Goal: Task Accomplishment & Management: Use online tool/utility

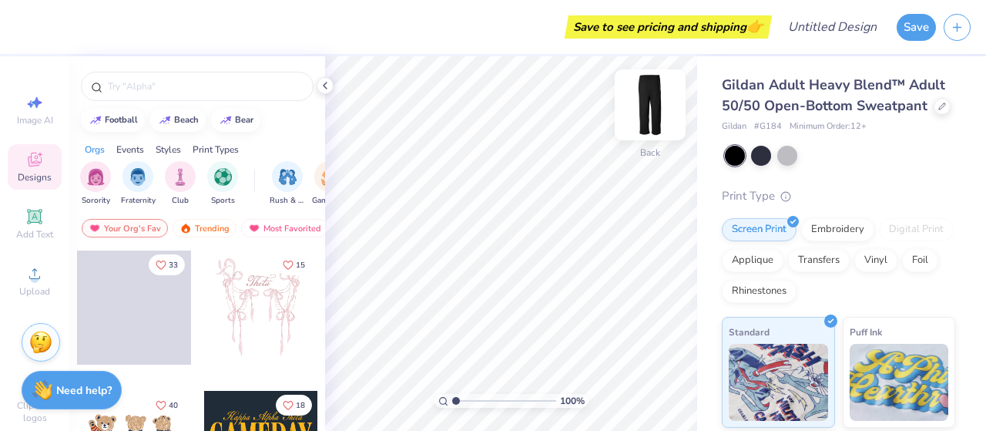
click at [653, 116] on img at bounding box center [650, 105] width 62 height 62
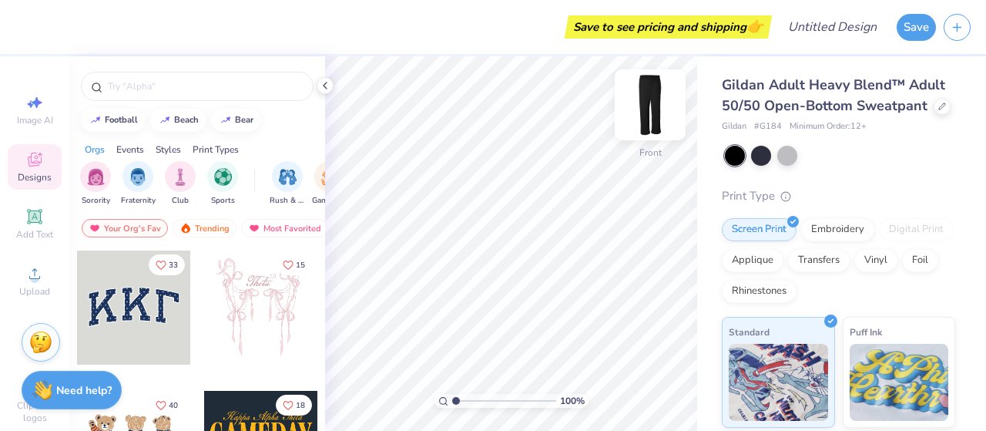
click at [659, 120] on img at bounding box center [650, 105] width 62 height 62
click at [650, 122] on img at bounding box center [650, 105] width 62 height 62
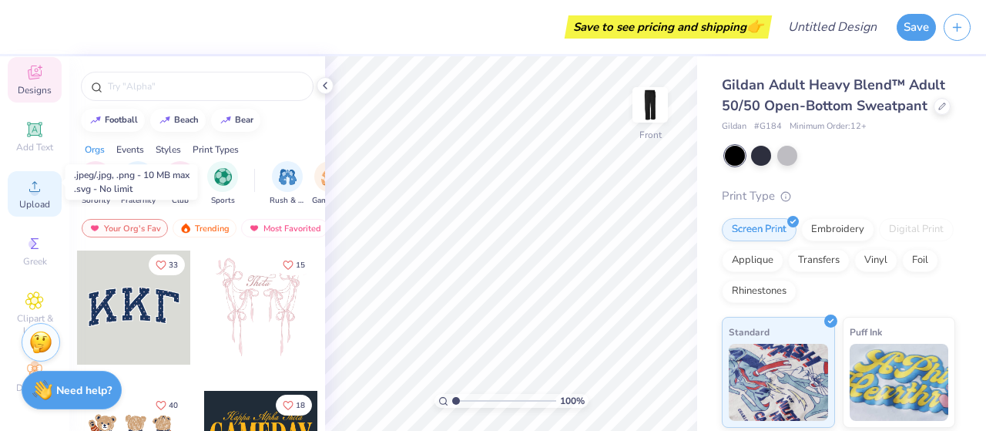
click at [35, 180] on icon at bounding box center [34, 186] width 18 height 18
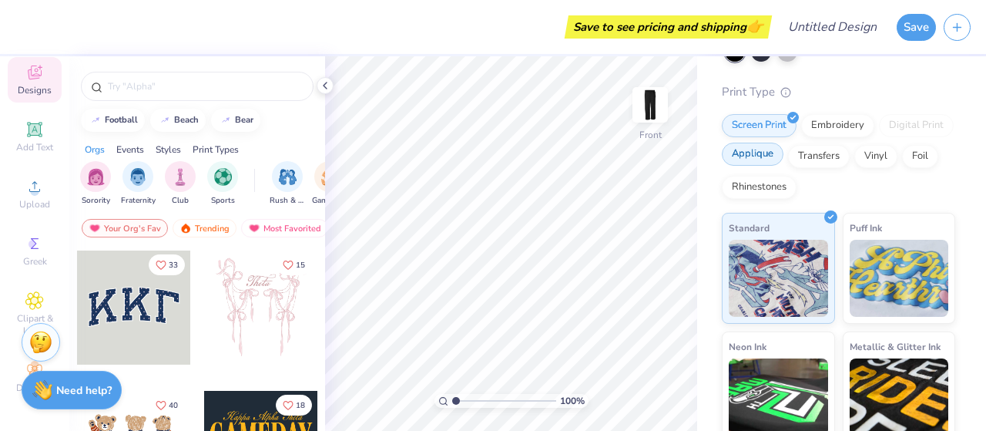
scroll to position [105, 0]
click at [829, 134] on div "Embroidery" at bounding box center [837, 122] width 73 height 23
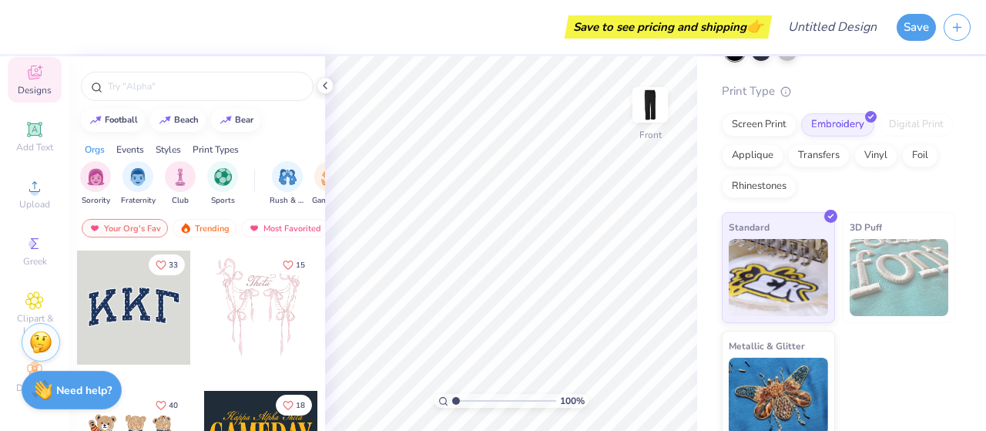
scroll to position [136, 0]
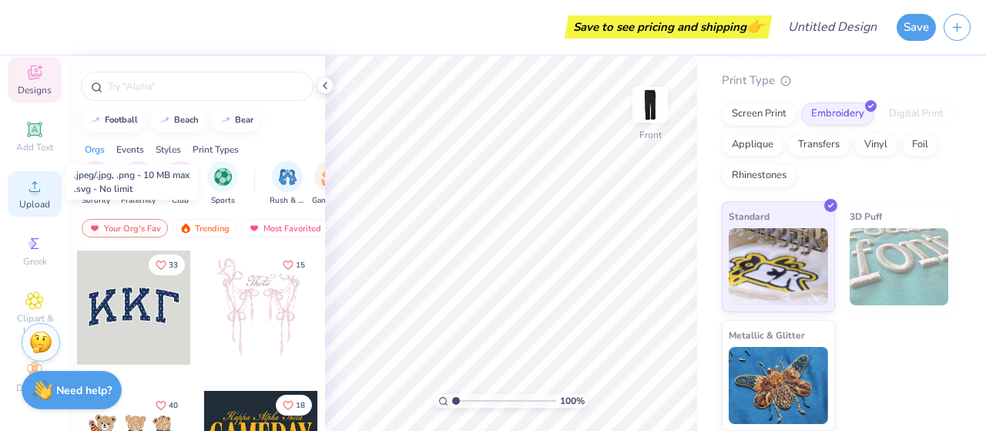
click at [32, 181] on icon at bounding box center [34, 186] width 11 height 11
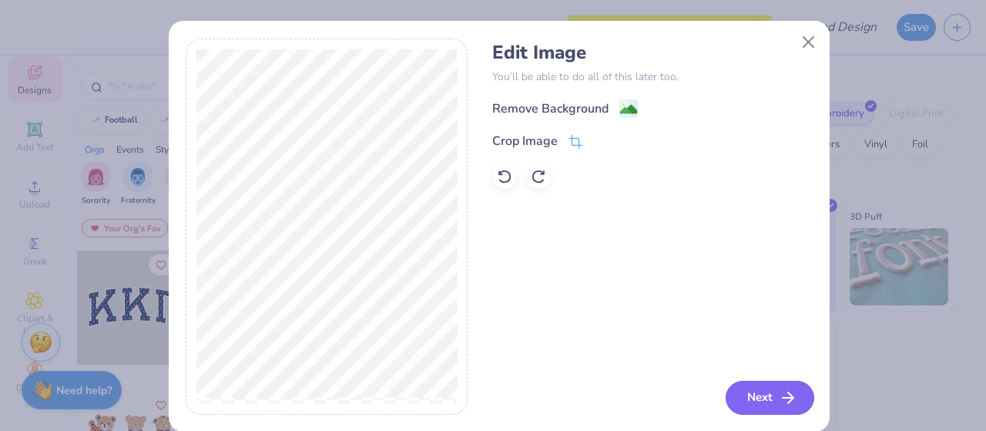
click at [764, 391] on button "Next" at bounding box center [770, 398] width 89 height 34
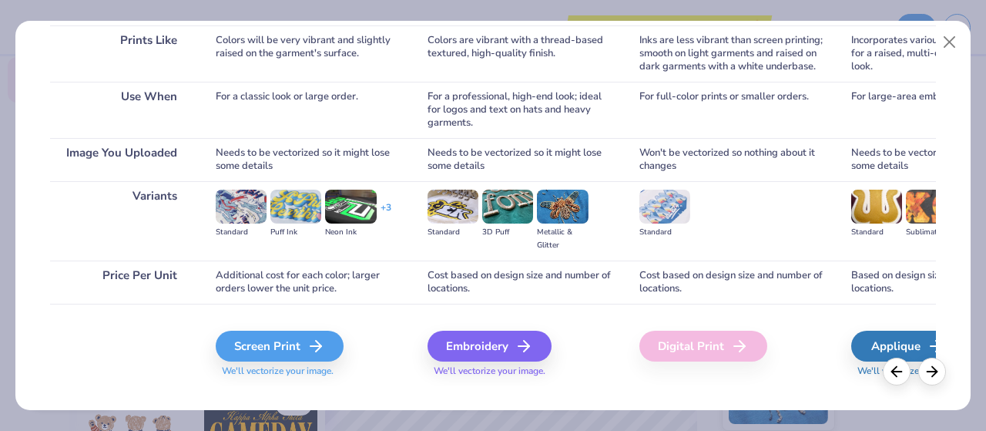
scroll to position [239, 0]
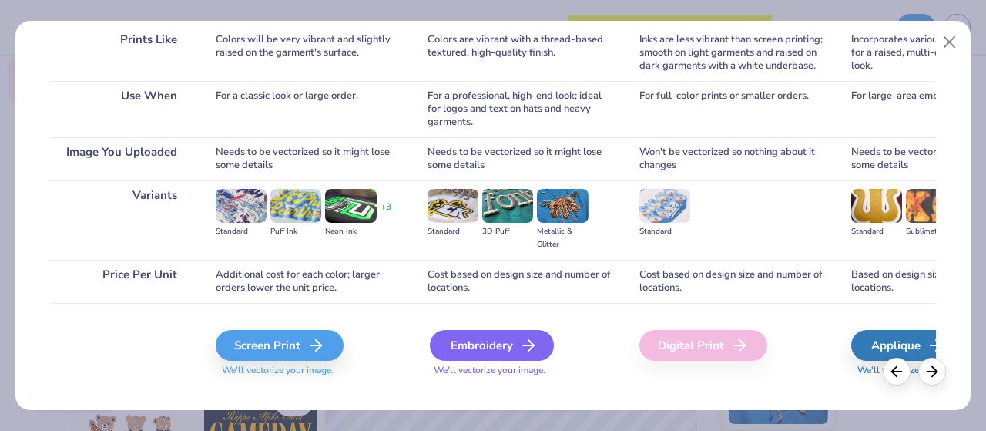
click at [501, 339] on div "Embroidery" at bounding box center [492, 345] width 124 height 31
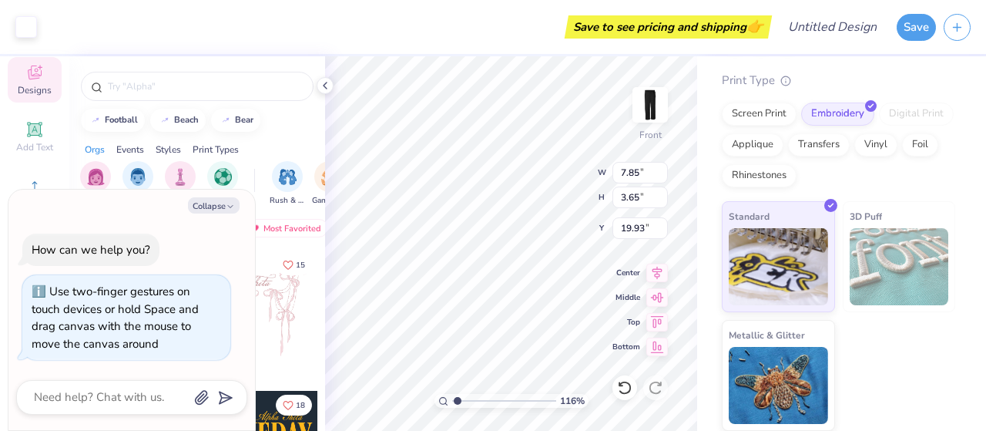
type input "1.15902533428041"
type textarea "x"
type input "2.83"
type textarea "x"
type input "3.65"
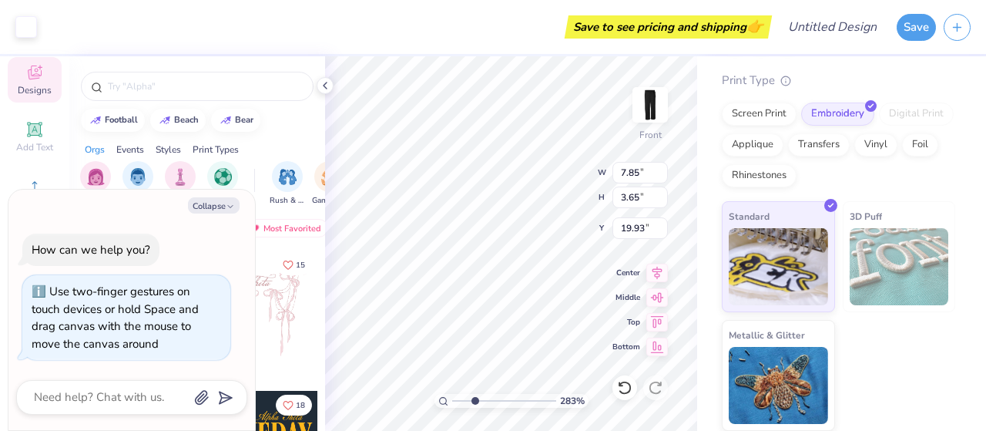
type input "7.86"
type input "17.82"
type textarea "x"
type input "3.67"
type input "7.89"
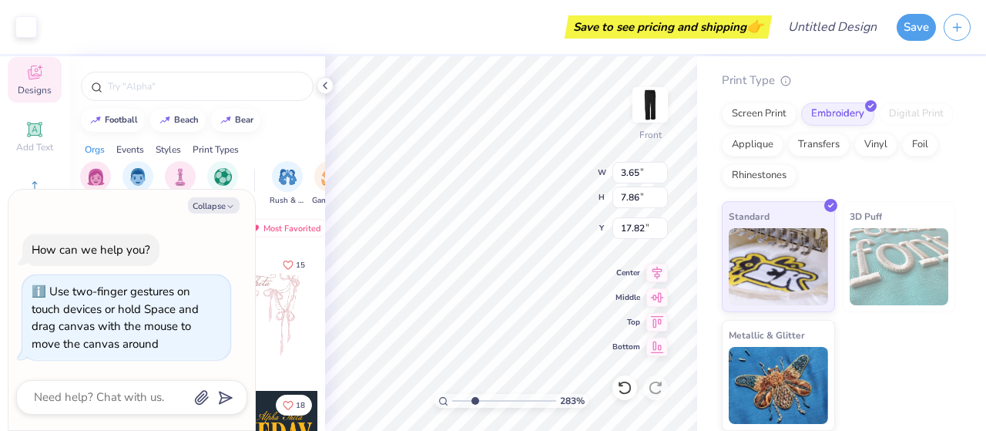
type input "17.80"
type input "2.0236770923754"
type textarea "x"
type input "2.0236770923754"
type textarea "x"
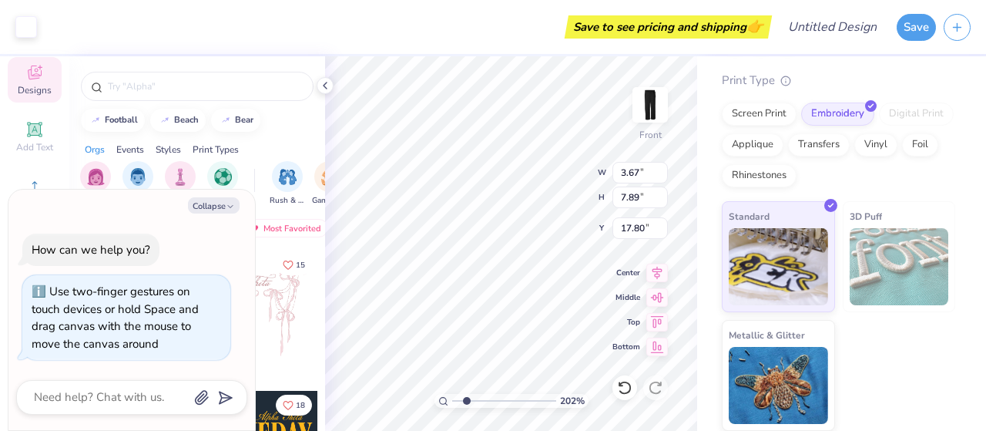
type input "28.83"
type input "2.0236770923754"
type textarea "x"
click at [647, 116] on img at bounding box center [650, 104] width 31 height 31
type input "2.0236770923754"
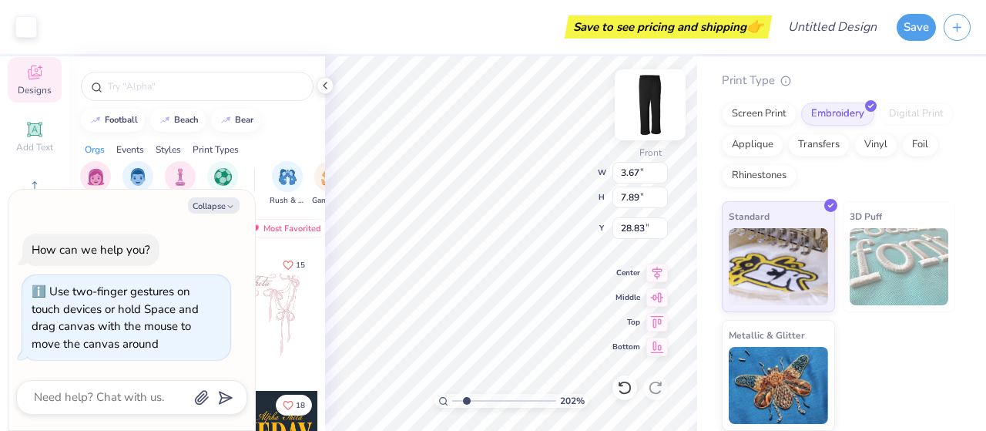
type textarea "x"
type input "2.0236770923754"
type textarea "x"
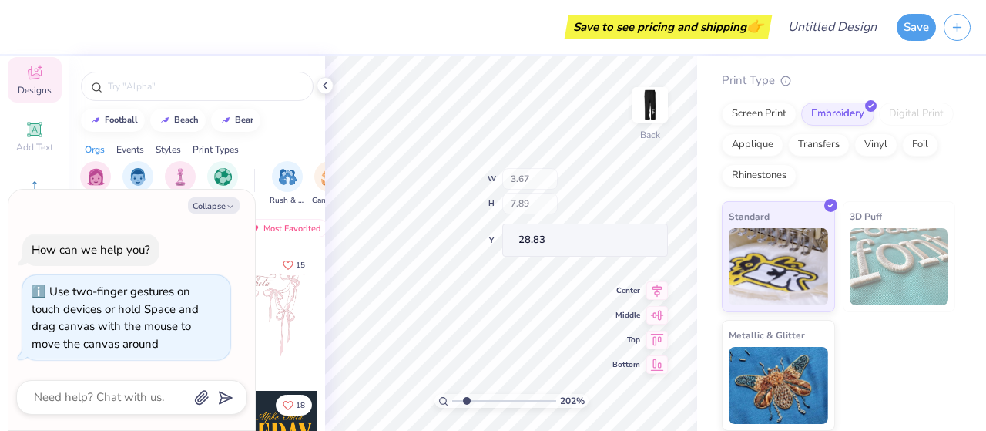
type input "2.0236770923754"
type textarea "x"
click at [646, 116] on img at bounding box center [650, 104] width 31 height 31
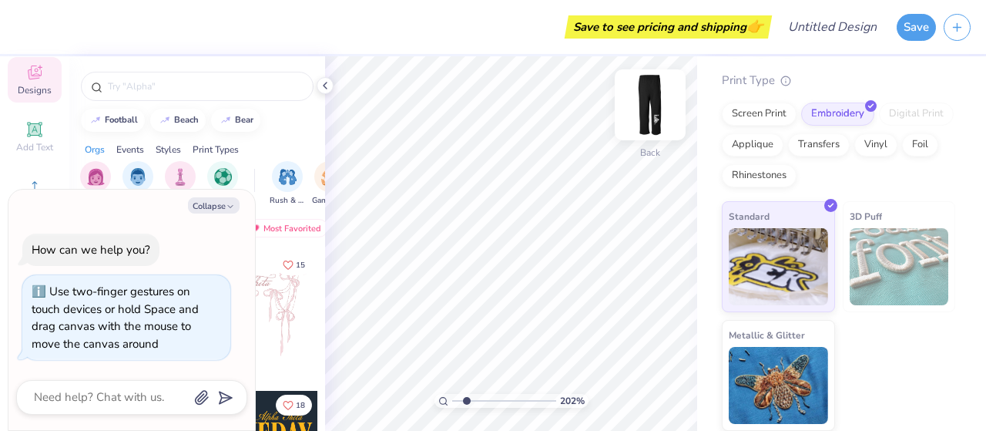
type input "2.0236770923754"
type textarea "x"
type input "2.0236770923754"
type textarea "x"
type input "2.0236770923754"
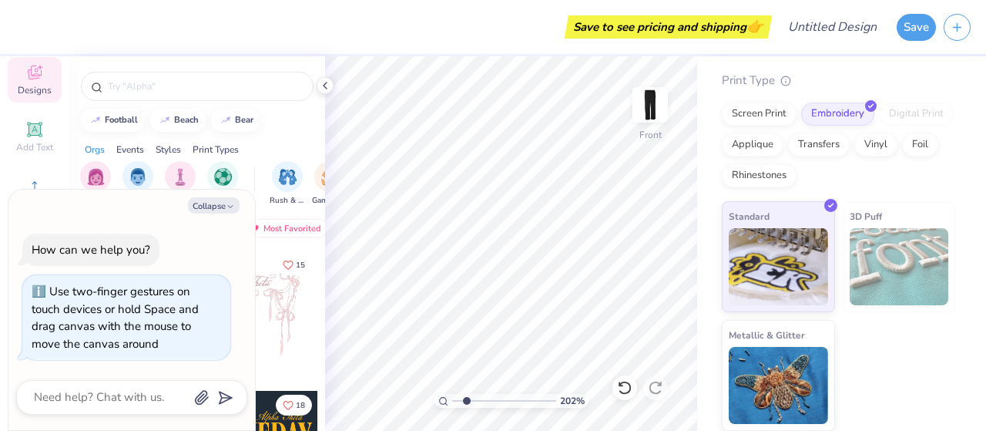
type textarea "x"
type input "2.0236770923754"
type textarea "x"
type input "2.0236770923754"
type textarea "x"
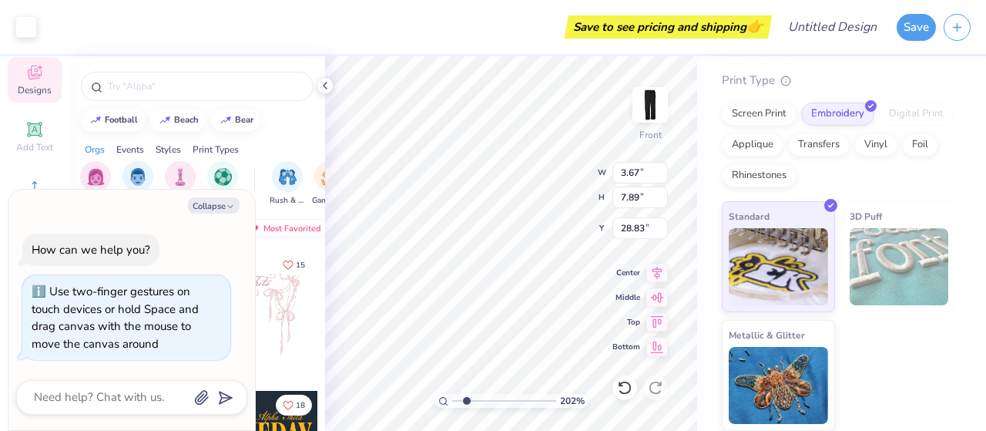
type input "2.0236770923754"
type textarea "x"
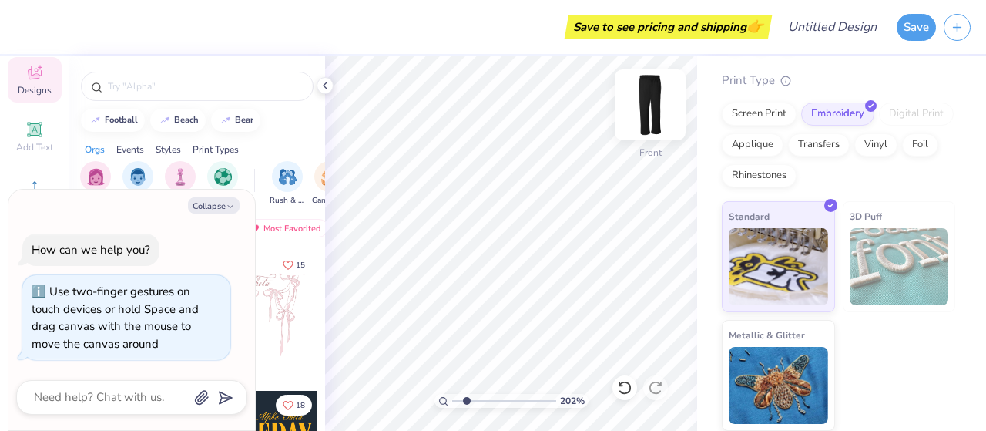
click at [651, 108] on img at bounding box center [650, 105] width 62 height 62
type input "2.0236770923754"
type textarea "x"
type input "2.0236770923754"
type textarea "x"
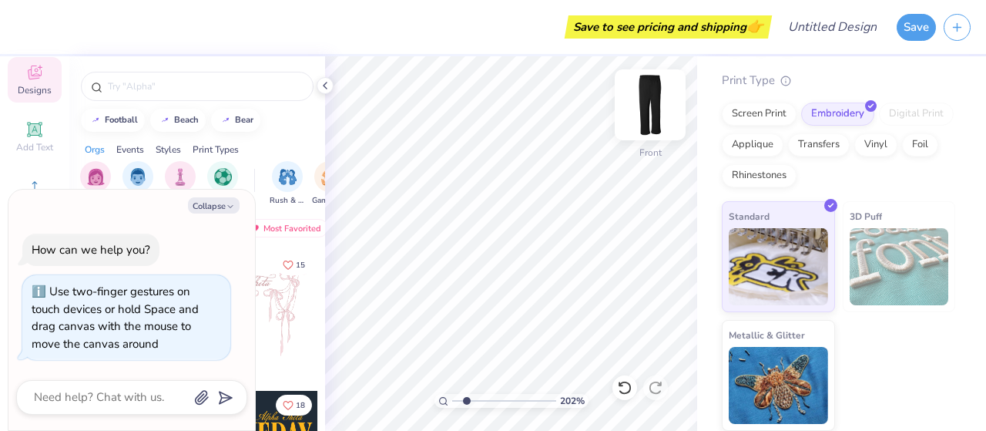
type input "2.0236770923754"
type textarea "x"
type input "2.0236770923754"
type textarea "x"
type input "2.0236770923754"
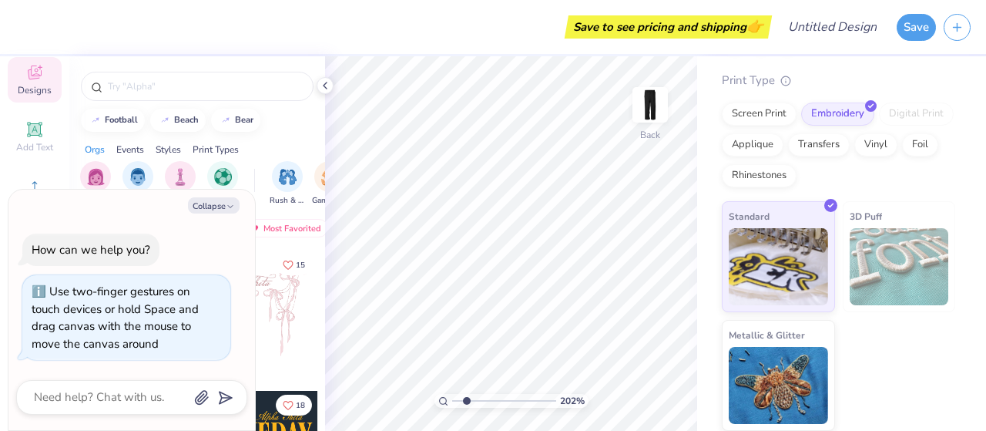
type textarea "x"
type input "2.0236770923754"
type textarea "x"
type input "2.0236770923754"
type textarea "x"
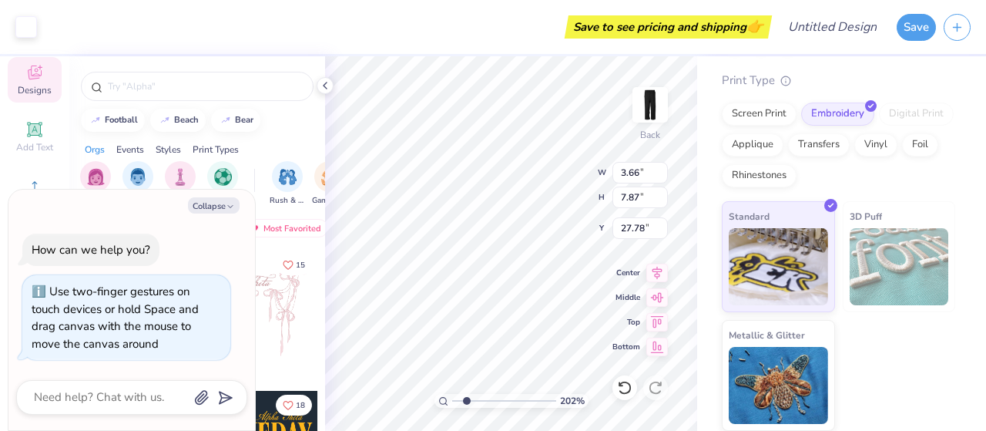
type input "33.14"
type input "1.90397084754302"
type textarea "x"
type input "1.90397084754302"
type textarea "x"
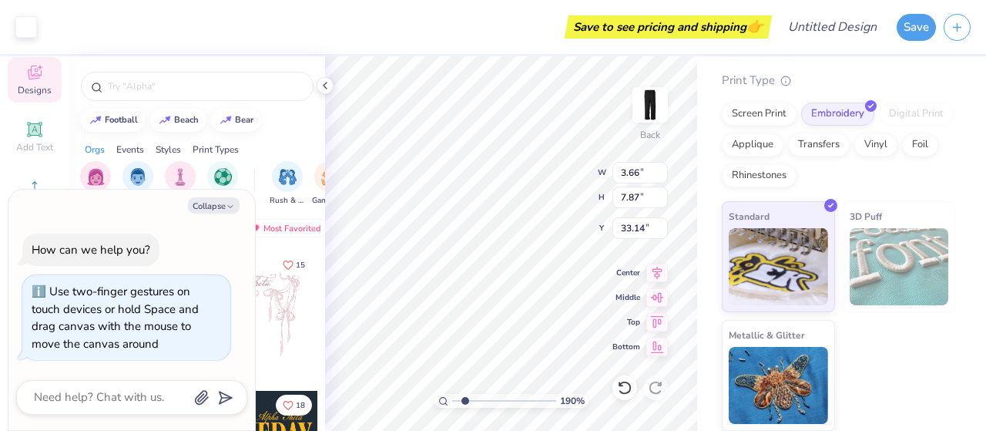
type input "28.17"
type input "1.90397084754302"
type textarea "x"
type input "1.90397084754302"
type textarea "x"
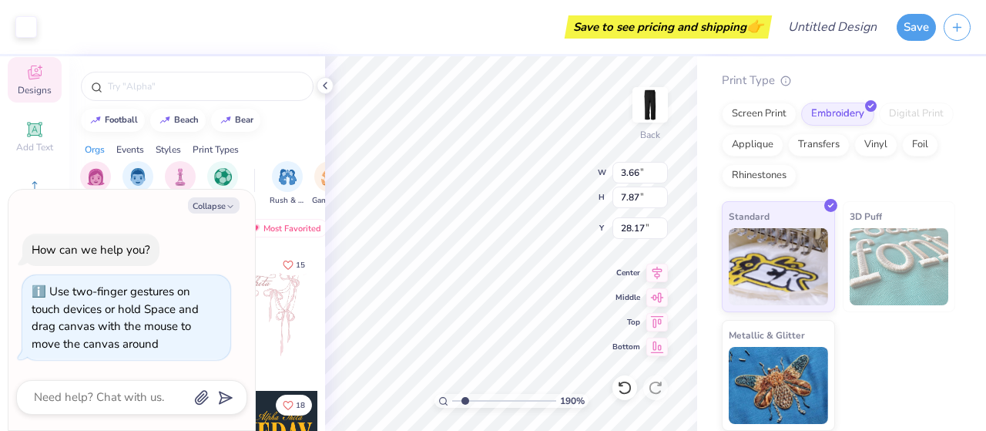
type input "2.57"
type input "5.52"
type input "1.90397084754302"
type textarea "x"
type input "1.90397084754302"
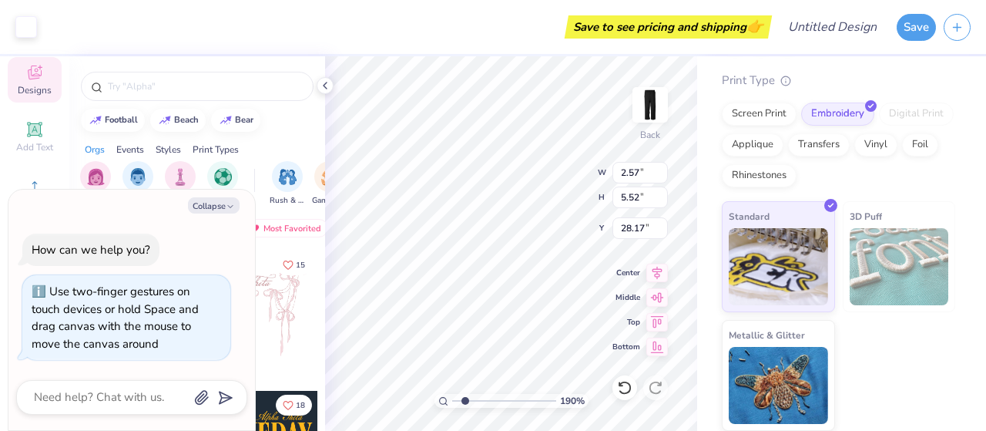
type textarea "x"
type input "31.97"
type input "1.90397084754302"
type textarea "x"
type input "1.90397084754302"
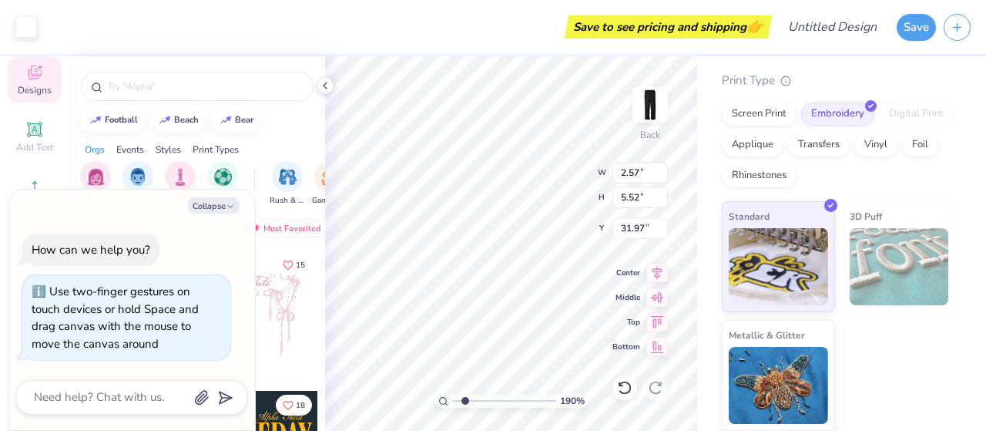
type textarea "x"
type input "31.45"
type input "1.90397084754302"
type textarea "x"
type input "1.90397084754302"
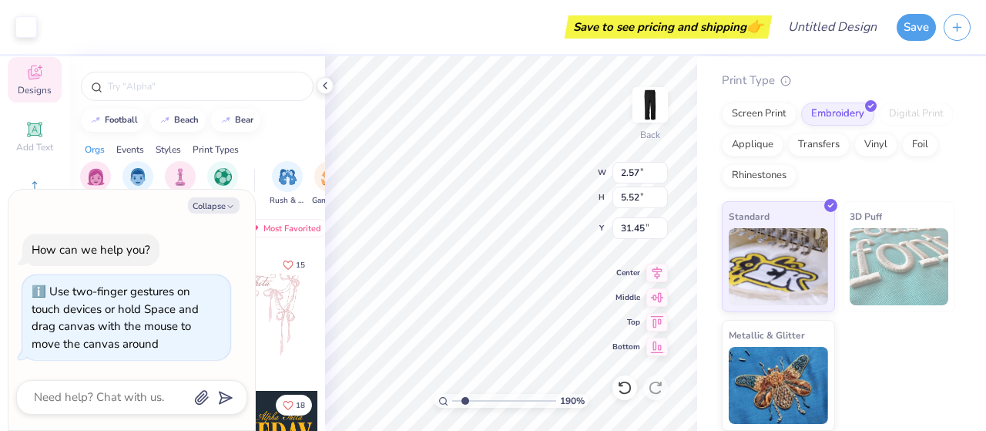
type textarea "x"
type input "32.83"
type input "1.90397084754302"
type textarea "x"
type input "1.90397084754302"
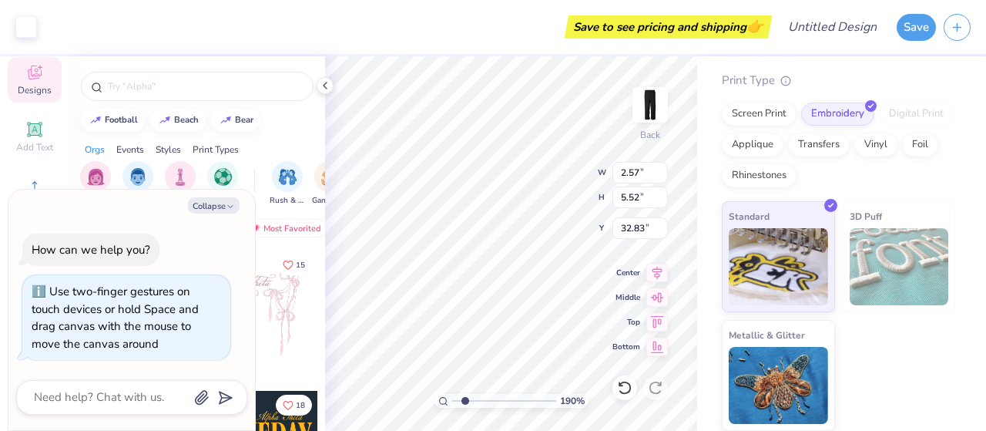
type textarea "x"
type input "32.97"
type input "1.90397084754302"
type textarea "x"
type input "1.90397084754302"
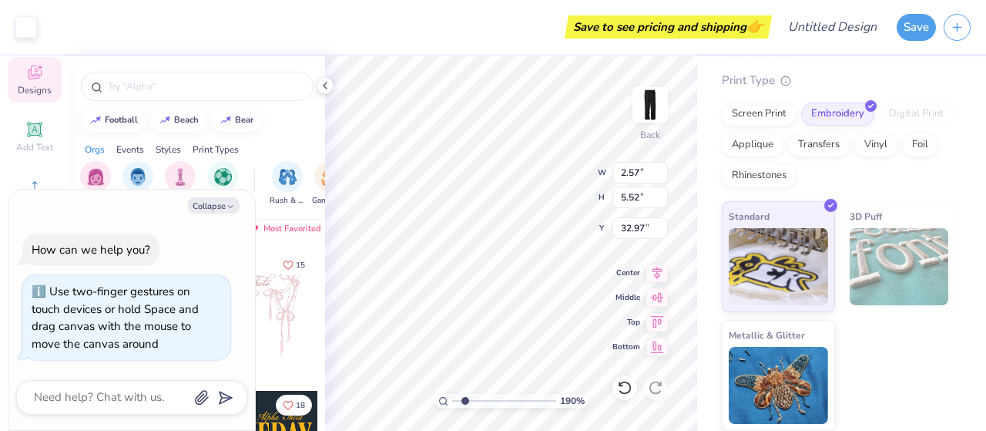
type textarea "x"
type input "34.60"
type input "1.90397084754302"
type textarea "x"
type input "1.90397084754302"
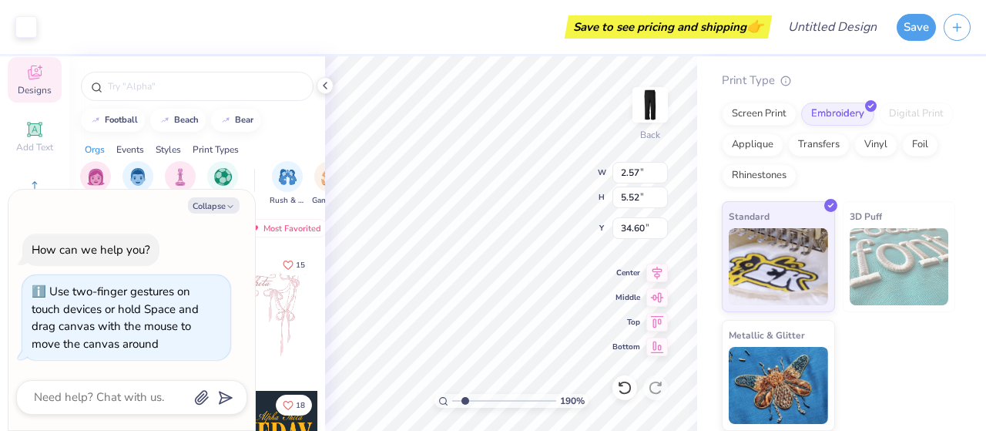
type textarea "x"
type input "1.90397084754302"
type textarea "x"
type input "1.90397084754302"
type textarea "x"
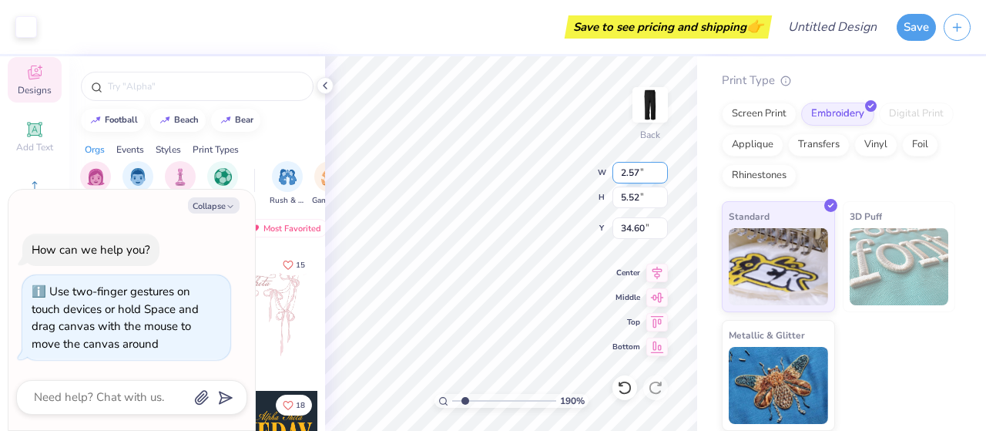
type input "1.90397084754302"
type textarea "x"
type input "1.90397084754302"
type textarea "x"
type input "1.90397084754302"
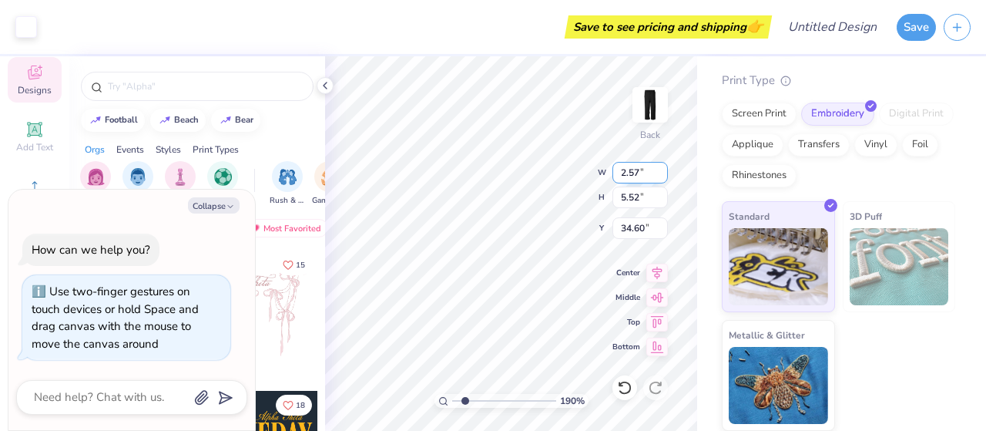
type textarea "x"
type input "1.90397084754302"
type textarea "x"
type input "1.90397084754302"
type textarea "x"
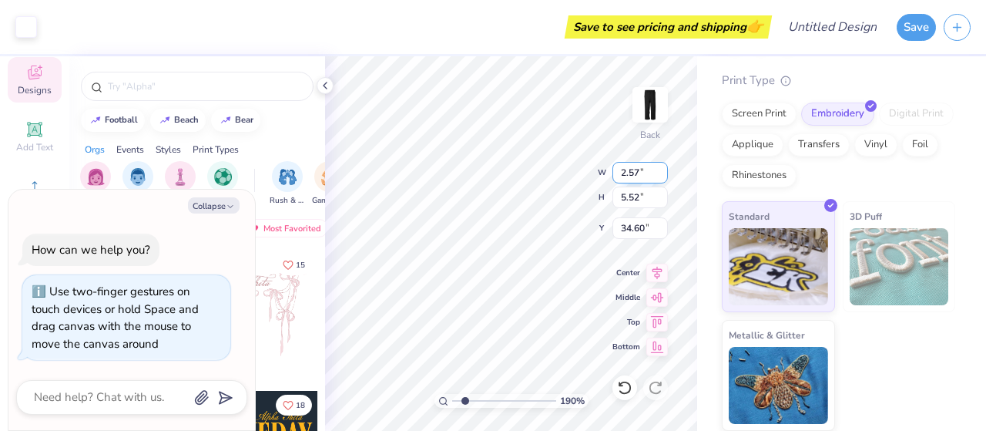
type input "28.03"
type input "1.90397084754302"
type textarea "x"
type input "1.90397084754302"
type textarea "x"
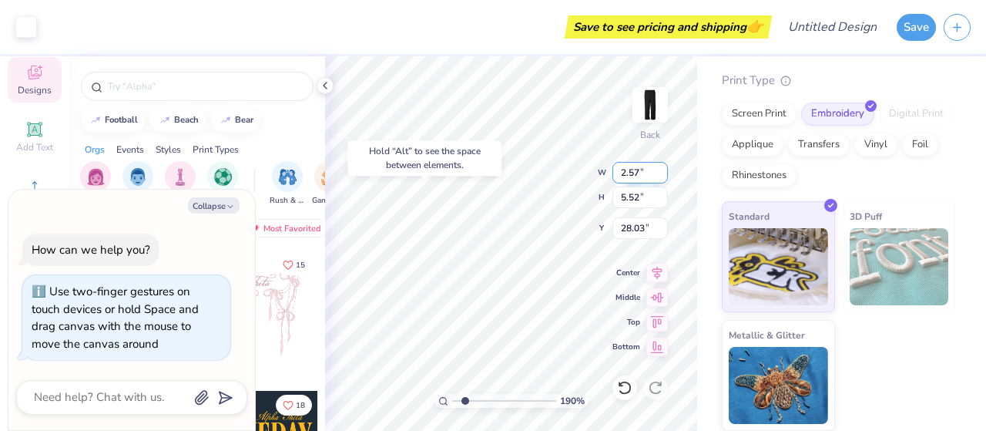
type input "1.90397084754302"
type textarea "x"
type input "1.90397084754302"
type textarea "x"
type input "1.90397084754302"
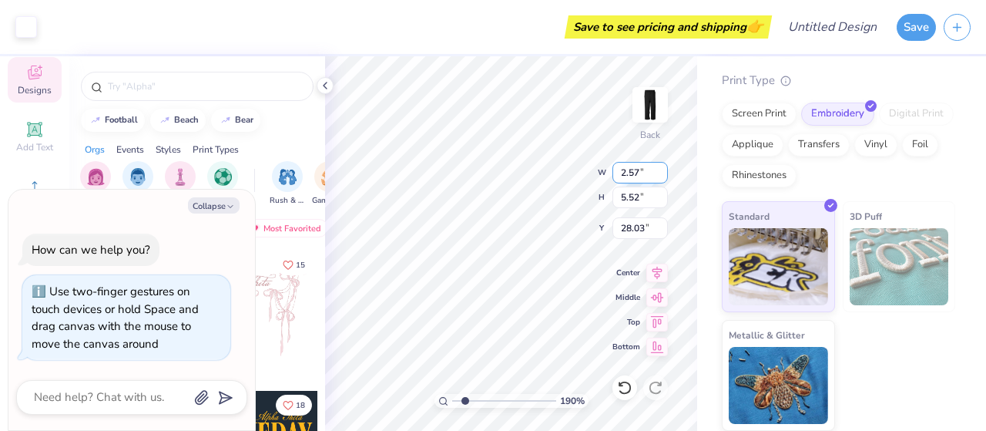
type textarea "x"
type input "21.25"
type input "1"
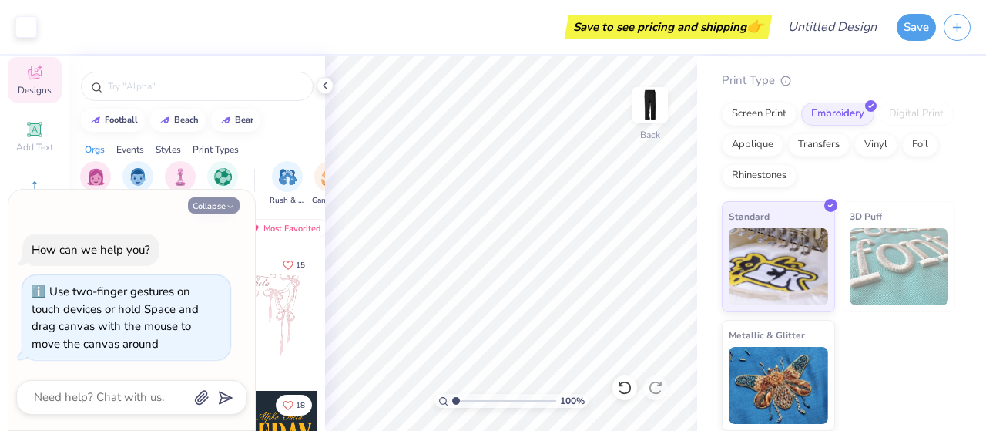
click at [205, 201] on button "Collapse" at bounding box center [214, 205] width 52 height 16
type textarea "x"
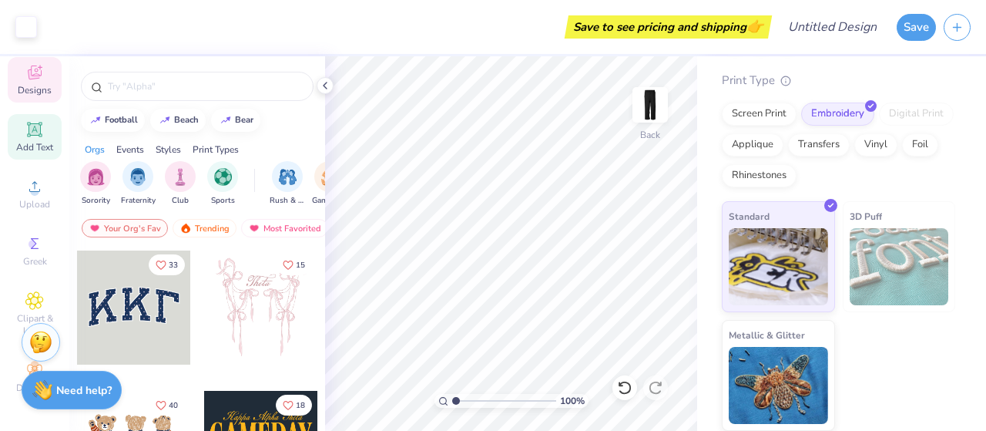
click at [27, 126] on icon at bounding box center [34, 129] width 18 height 18
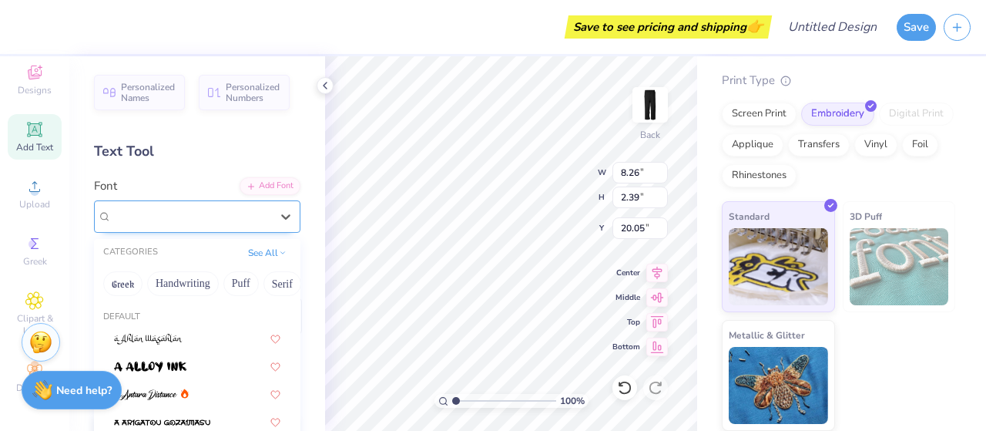
click at [155, 207] on div "Super Dream" at bounding box center [191, 216] width 162 height 24
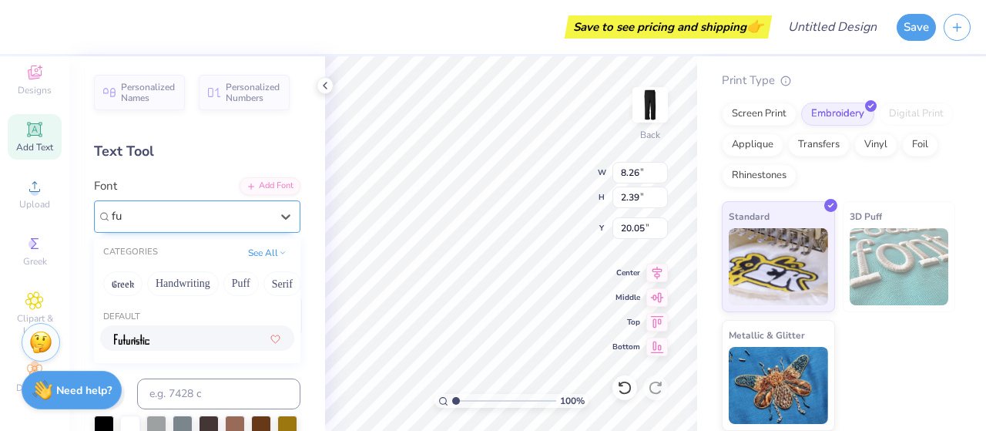
type input "f"
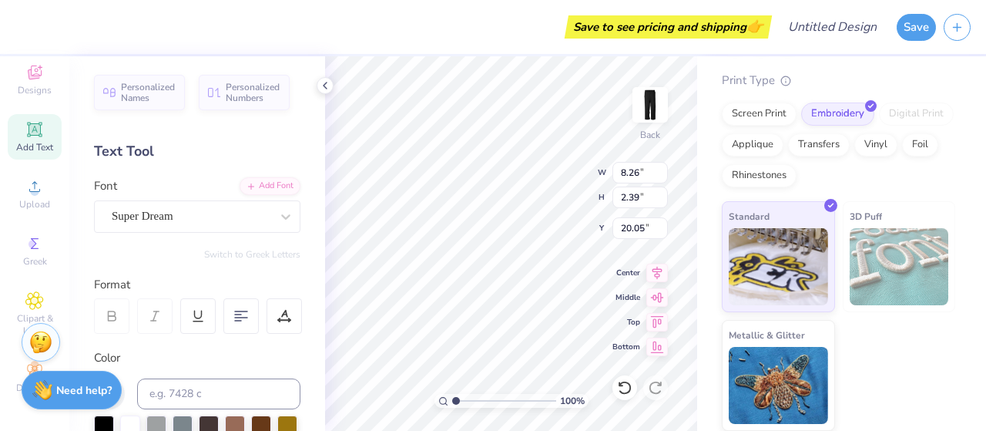
scroll to position [12, 6]
type textarea "NEIGHBORHOOD"
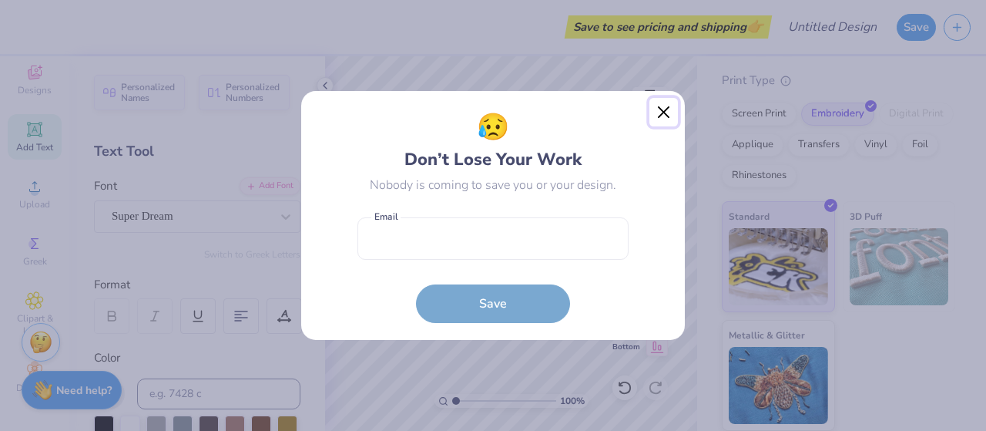
click at [669, 114] on button "Close" at bounding box center [663, 112] width 29 height 29
type input "8.16"
type input "0.80"
type input "20.85"
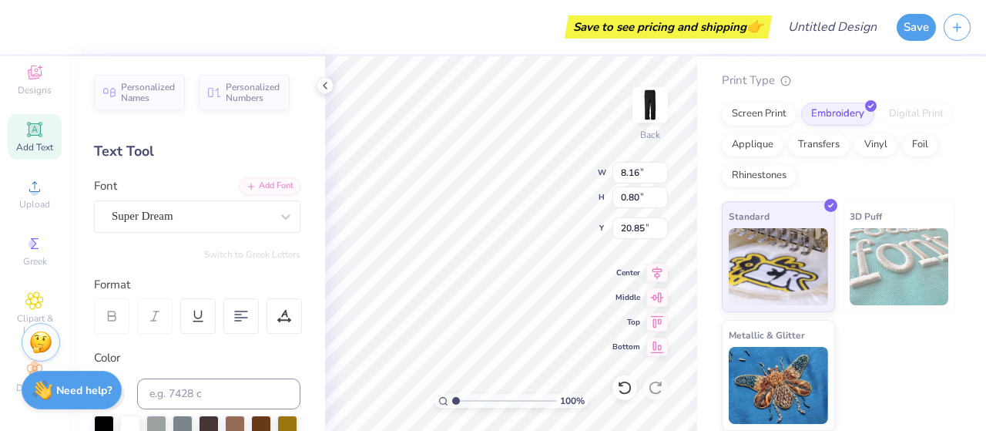
type input "1.07"
type input "8.16"
type input "17.17"
type input "21.25"
type input "1.13491458573925"
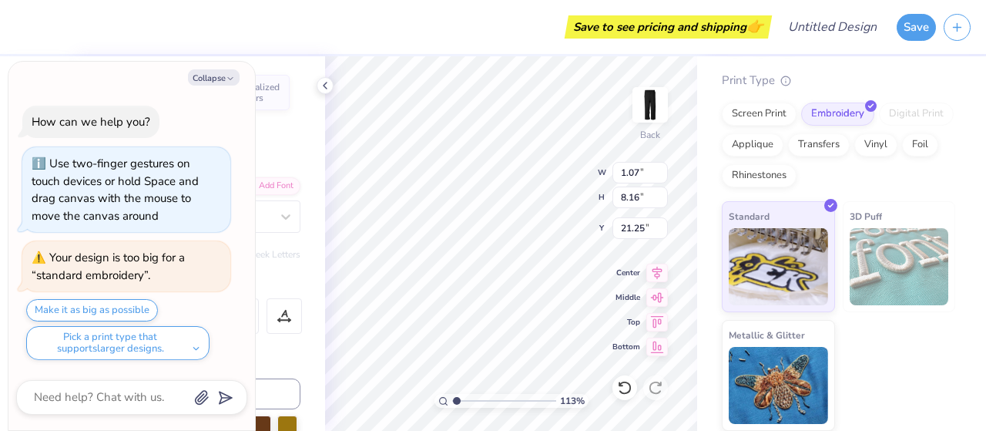
type textarea "x"
type input "1.13491458573925"
type textarea "x"
type input "1.13491458573925"
type textarea "x"
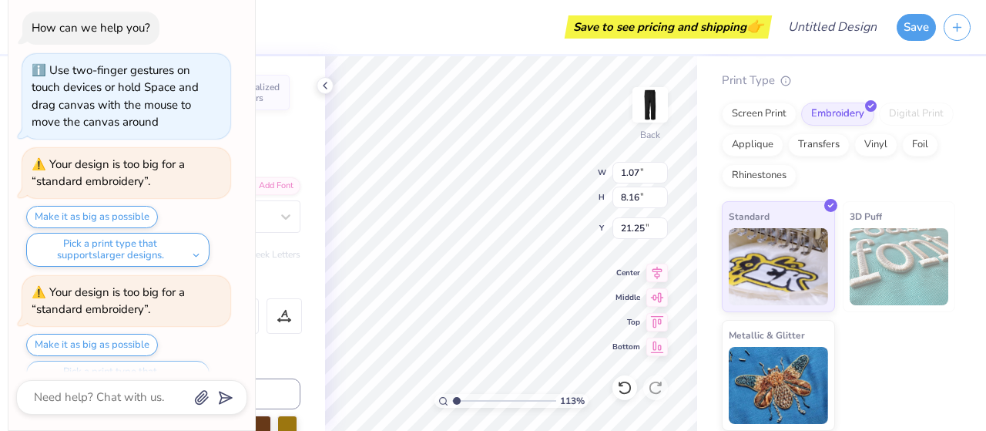
scroll to position [32, 0]
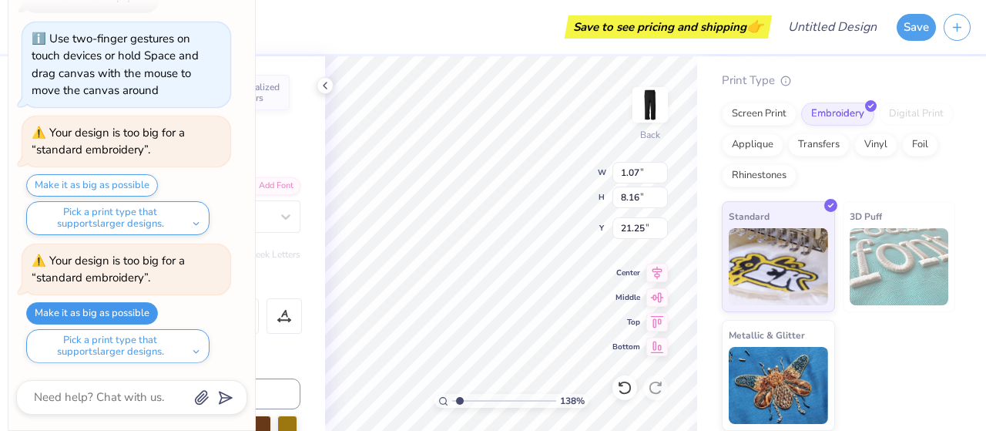
click at [102, 310] on button "Make it as big as possible" at bounding box center [92, 313] width 132 height 22
type input "1.38249315349077"
type textarea "x"
type input "1.58"
type input "12.00"
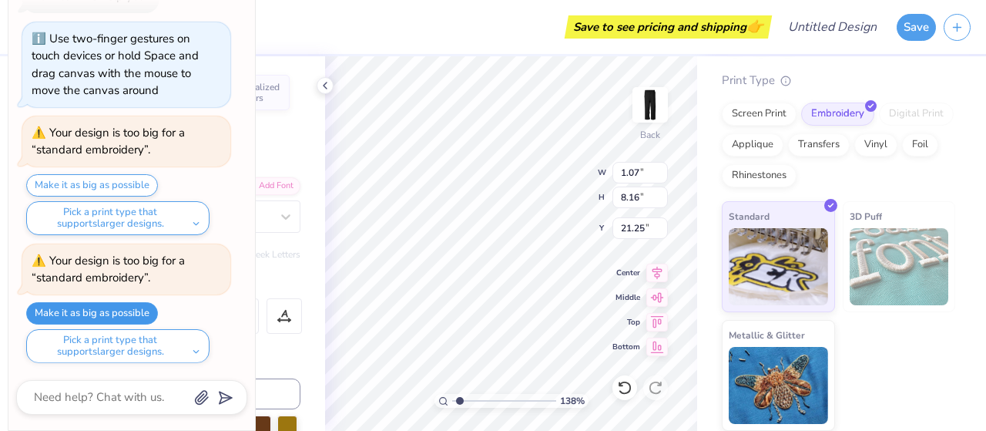
type input "21.27"
type input "1.38249315349077"
type textarea "x"
type input "1.38249315349077"
type textarea "x"
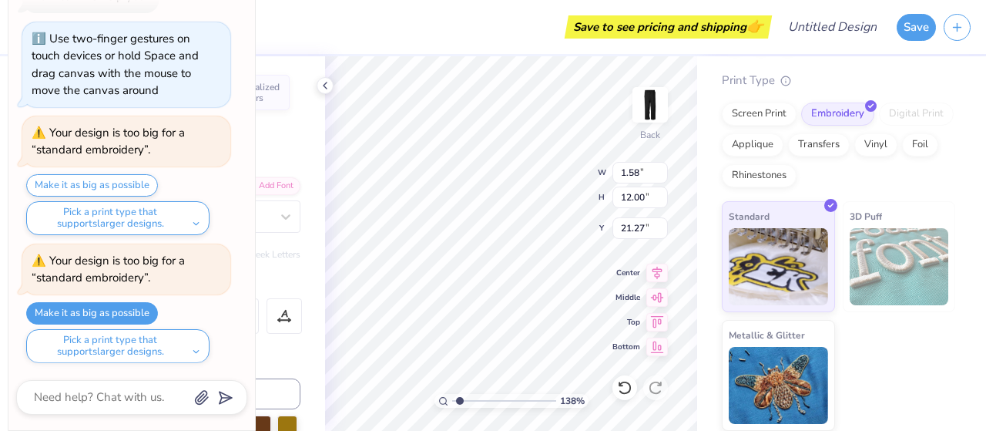
type input "26.31"
type input "1.38249315349077"
type textarea "x"
type input "1.38249315349077"
type textarea "x"
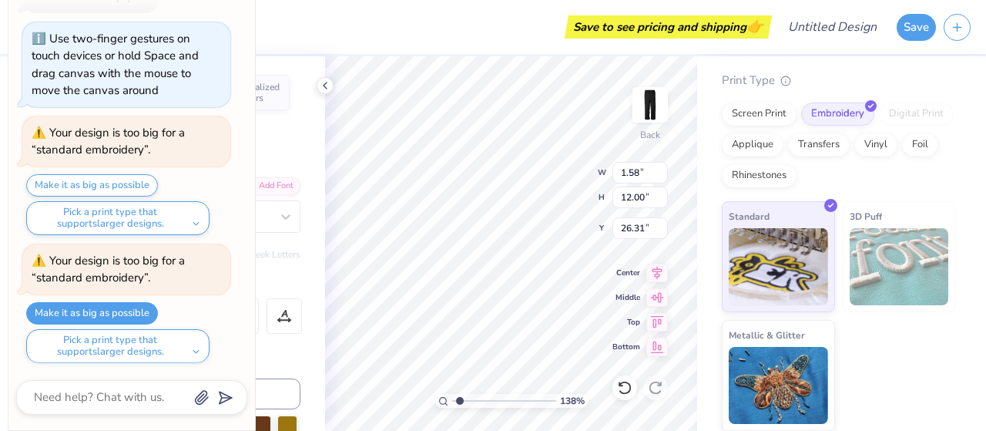
type input "25.36"
type input "1.38249315349077"
type textarea "x"
type input "2.57"
type input "5.52"
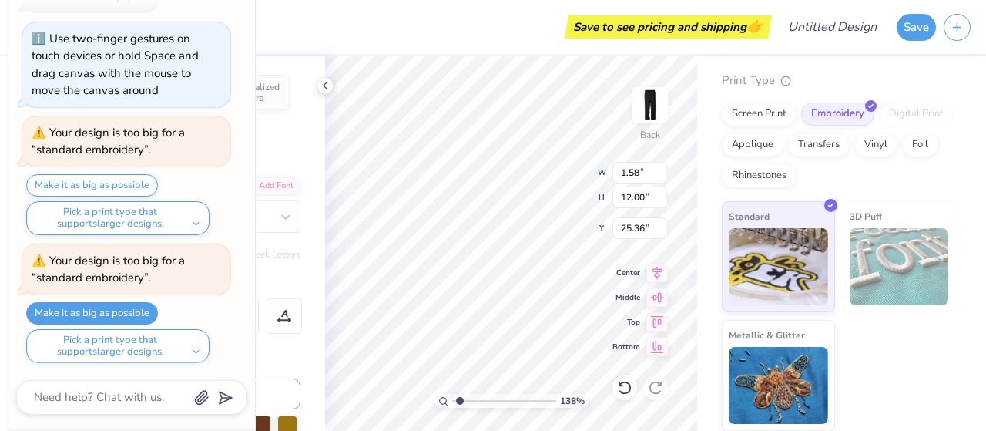
type input "34.60"
type input "1.38249315349077"
type textarea "x"
type input "1.38249315349077"
type textarea "x"
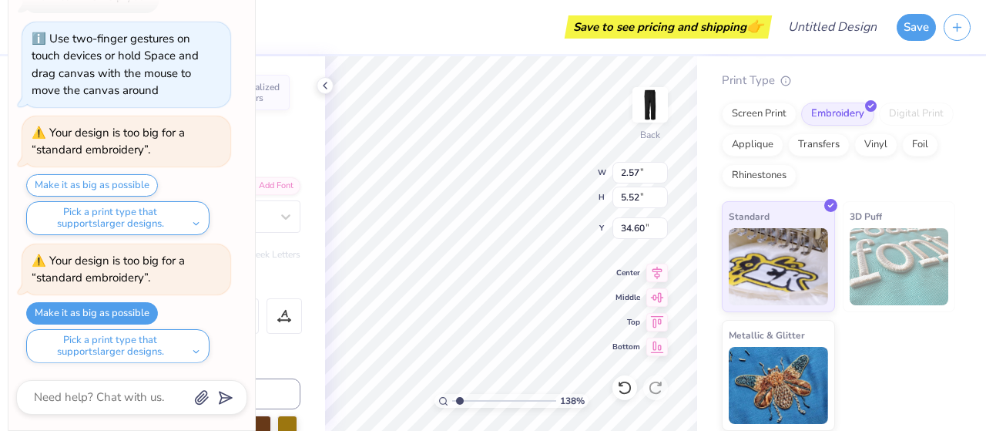
type input "31.84"
type input "1.38249315349077"
type textarea "x"
type input "1.38249315349077"
type textarea "x"
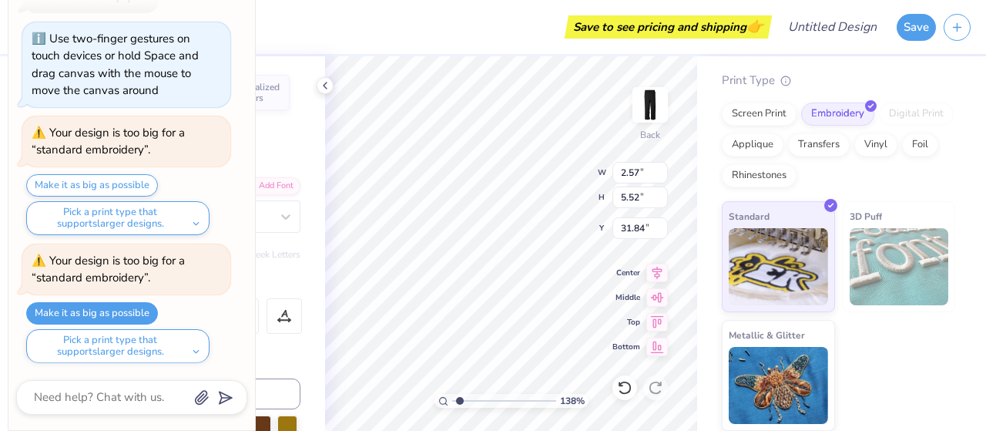
type input "1.77"
type input "3.80"
type input "33.56"
type input "1.38249315349077"
type textarea "x"
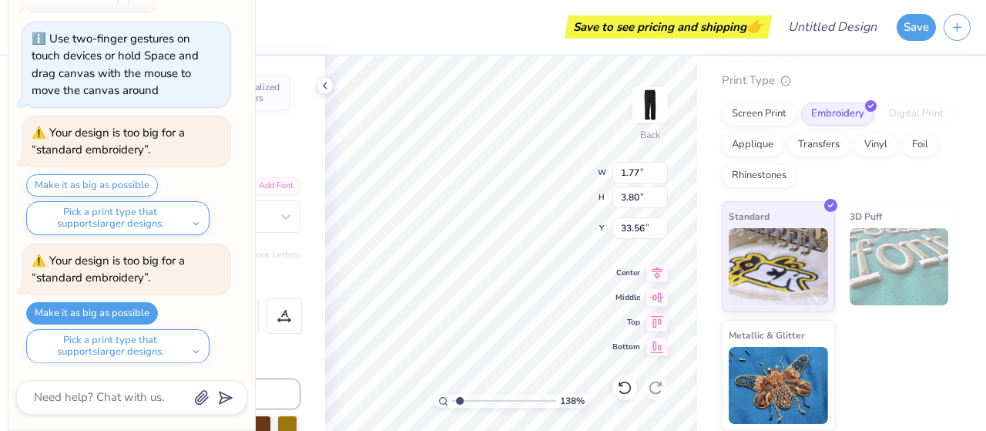
type input "1.38249315349077"
type textarea "x"
type input "1.38249315349077"
type textarea "x"
type input "2.57"
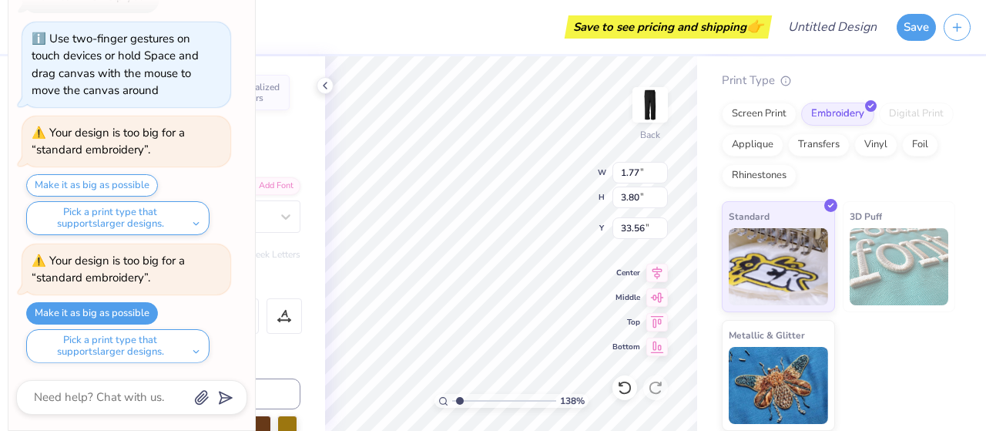
type input "5.52"
type input "28.03"
type input "1.38249315349077"
type textarea "x"
type input "1.38249315349077"
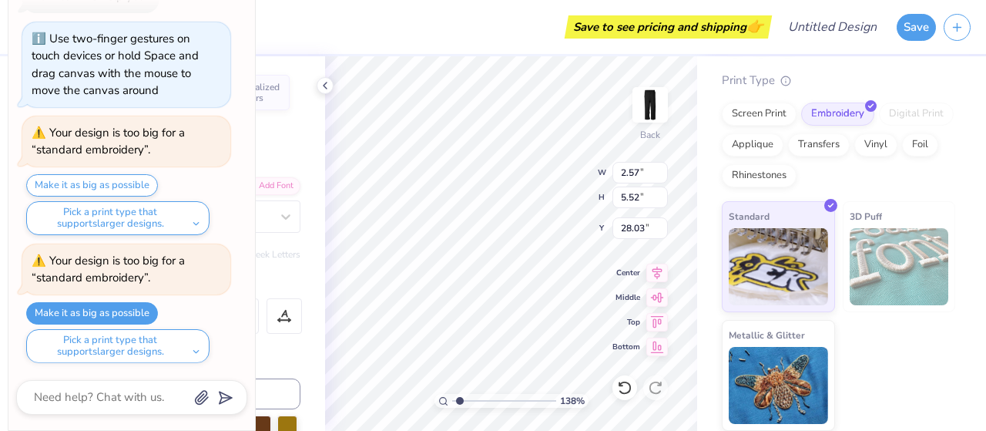
type textarea "x"
type input "27.55"
type input "1.82889302708517"
type textarea "x"
type input "2.61993007836742"
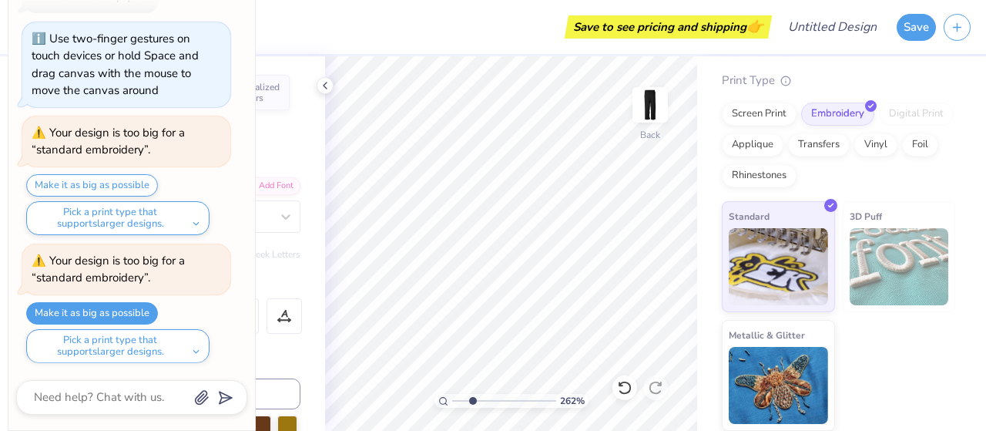
type textarea "x"
type input "2.61993007836742"
type textarea "x"
type input "2.61993007836742"
type textarea "x"
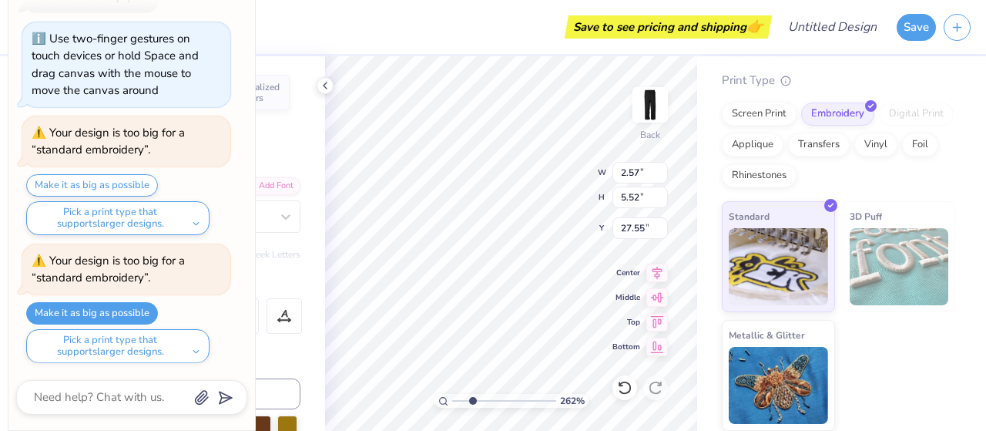
type input "27.81"
type input "2.61993007836742"
type textarea "x"
type input "2.61993007836742"
type textarea "x"
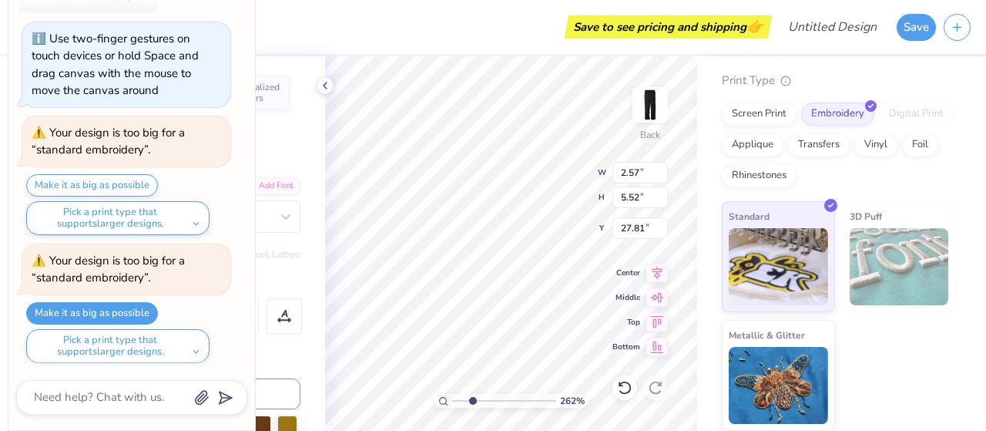
type input "1.71"
type input "3.67"
type input "29.66"
type input "2.61993007836742"
type textarea "x"
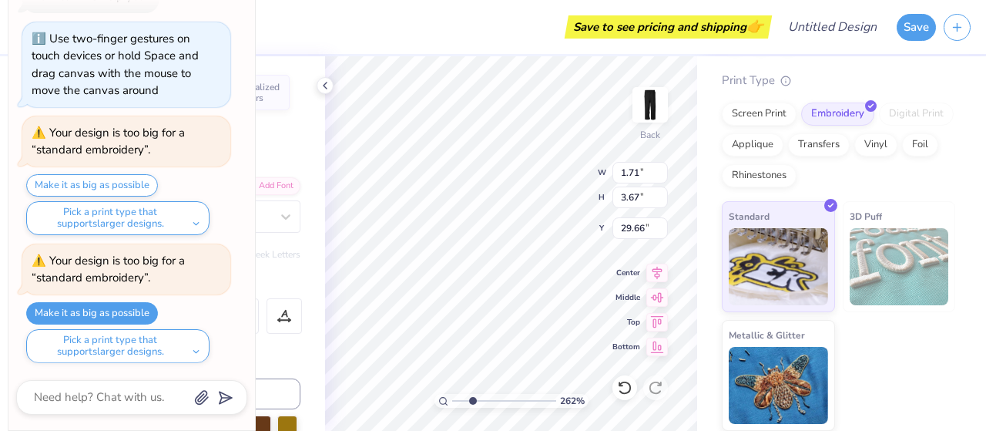
type input "2.57"
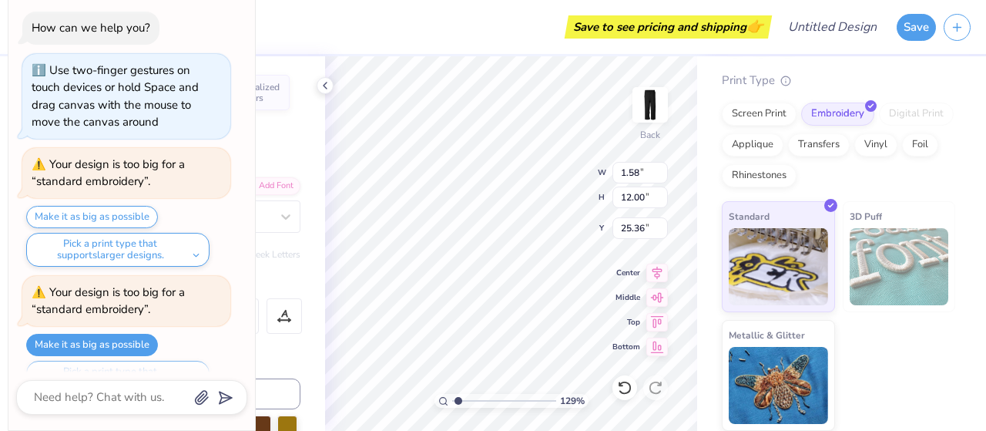
scroll to position [31, 0]
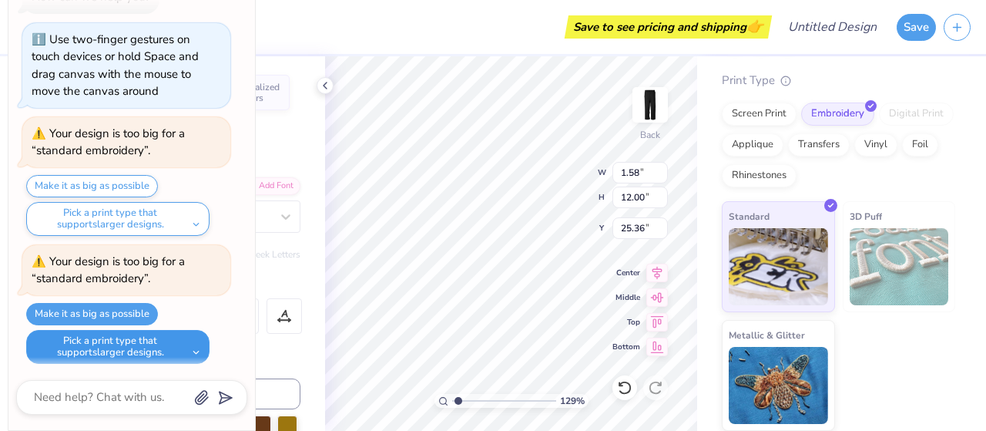
click at [174, 342] on button "Pick a print type that supports larger designs." at bounding box center [117, 347] width 183 height 34
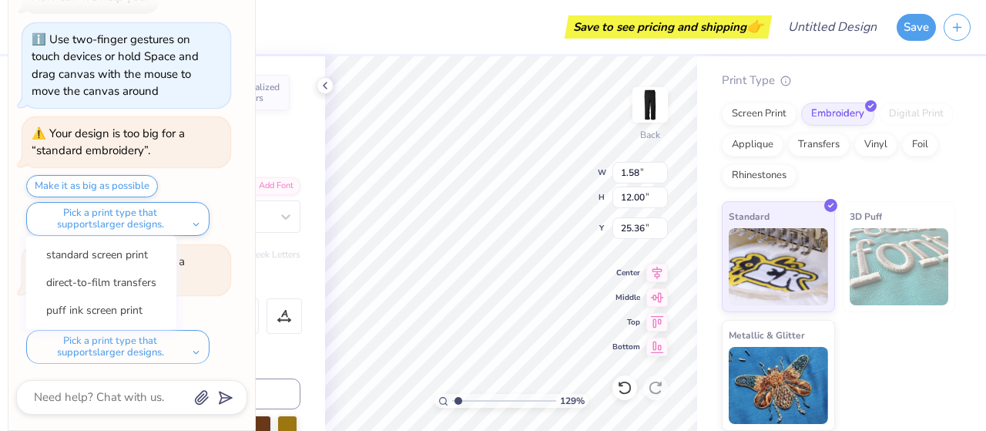
scroll to position [0, 0]
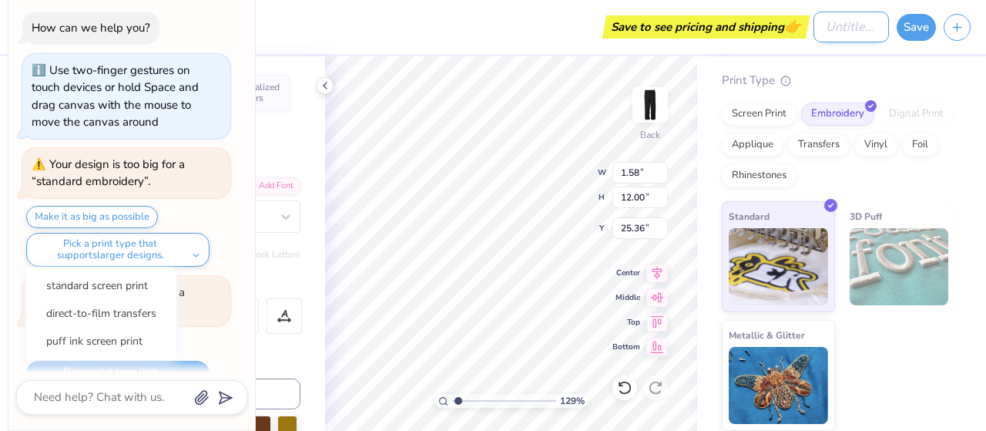
click at [807, 26] on div "Save to see pricing and shipping 👉 Design Title Save" at bounding box center [493, 27] width 986 height 54
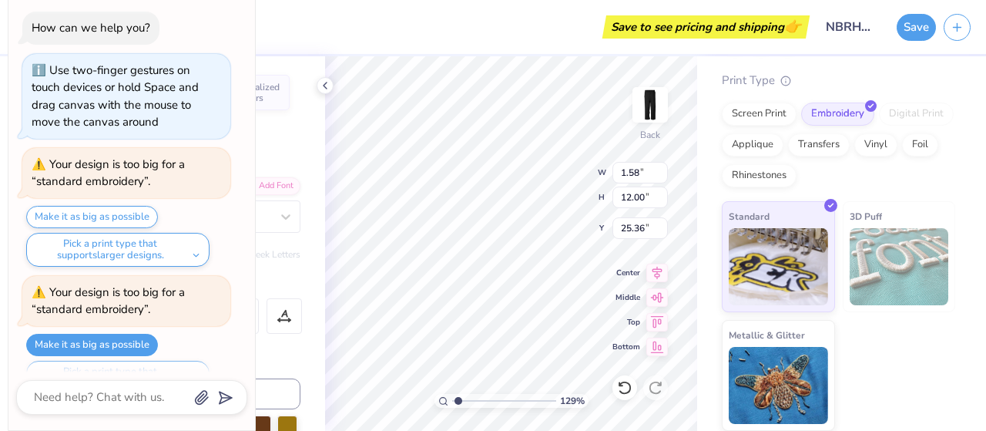
click at [300, 144] on div "Personalized Names Personalized Numbers Text Tool Add Font Font Super Dream Swi…" at bounding box center [197, 243] width 256 height 374
click at [280, 139] on div "Personalized Names Personalized Numbers Text Tool Add Font Font Super Dream Swi…" at bounding box center [197, 243] width 256 height 374
click at [311, 257] on div "Personalized Names Personalized Numbers Text Tool Add Font Font Super Dream Swi…" at bounding box center [197, 243] width 256 height 374
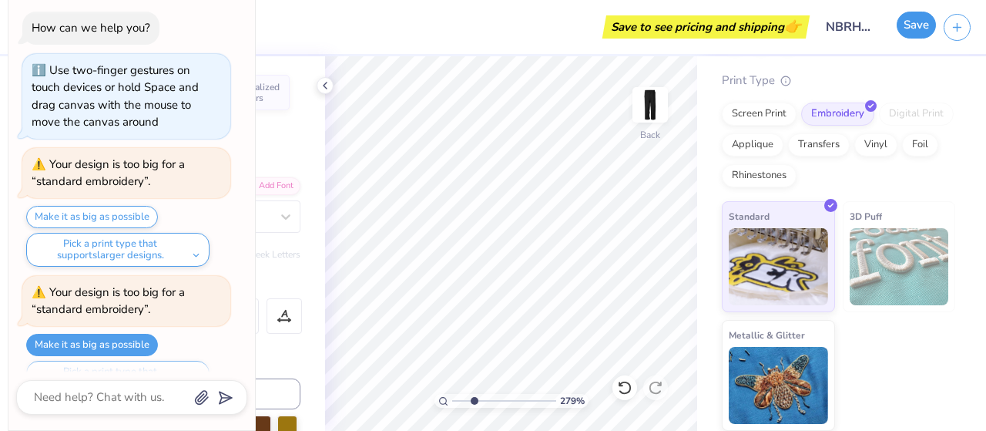
click at [918, 29] on button "Save" at bounding box center [916, 25] width 39 height 27
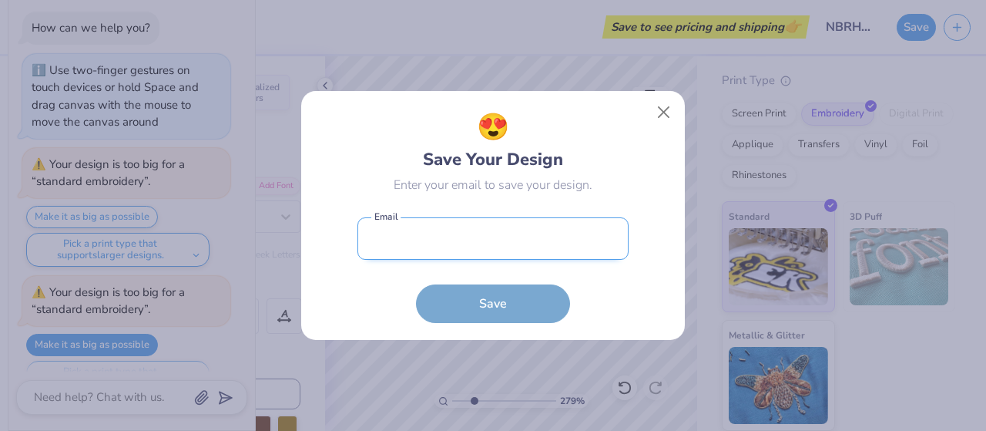
click at [513, 246] on input "email" at bounding box center [492, 238] width 271 height 42
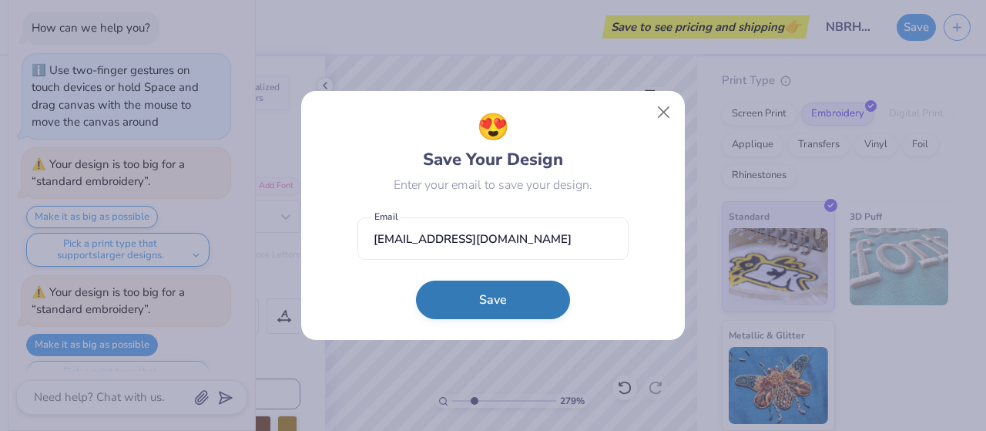
click at [522, 311] on button "Save" at bounding box center [493, 299] width 154 height 39
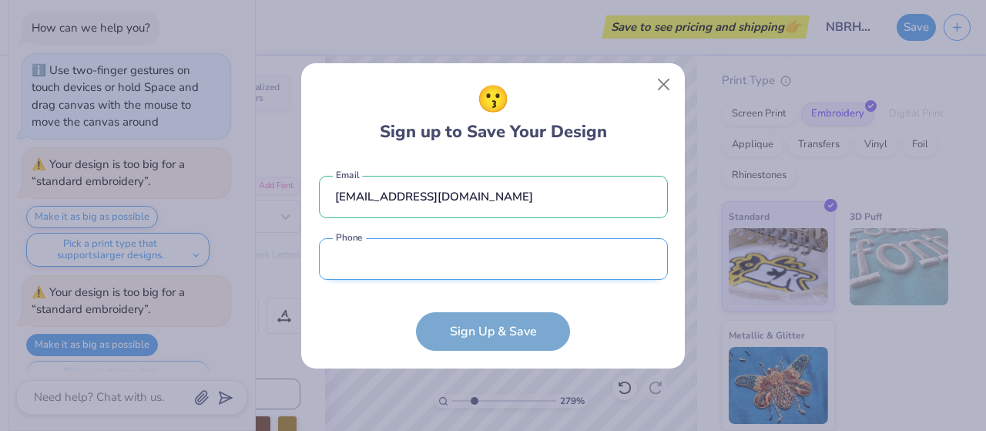
click at [470, 261] on input "tel" at bounding box center [493, 259] width 349 height 42
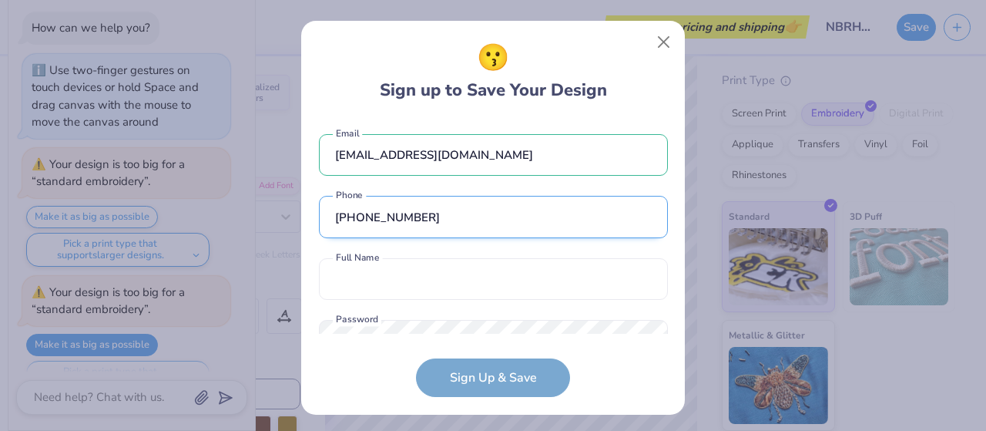
scroll to position [55, 0]
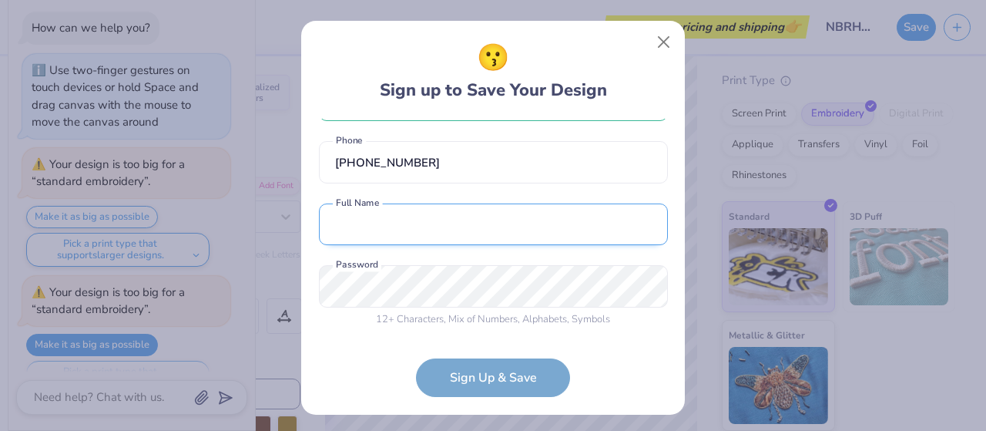
click at [536, 226] on input "text" at bounding box center [493, 224] width 349 height 42
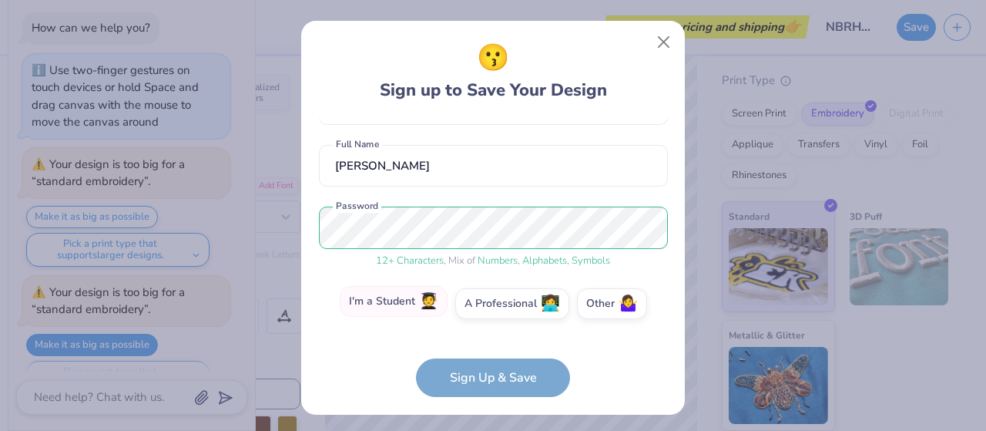
click at [370, 301] on label "I'm a Student 🧑‍🎓" at bounding box center [394, 301] width 108 height 31
click at [488, 416] on input "I'm a Student 🧑‍🎓" at bounding box center [493, 421] width 10 height 10
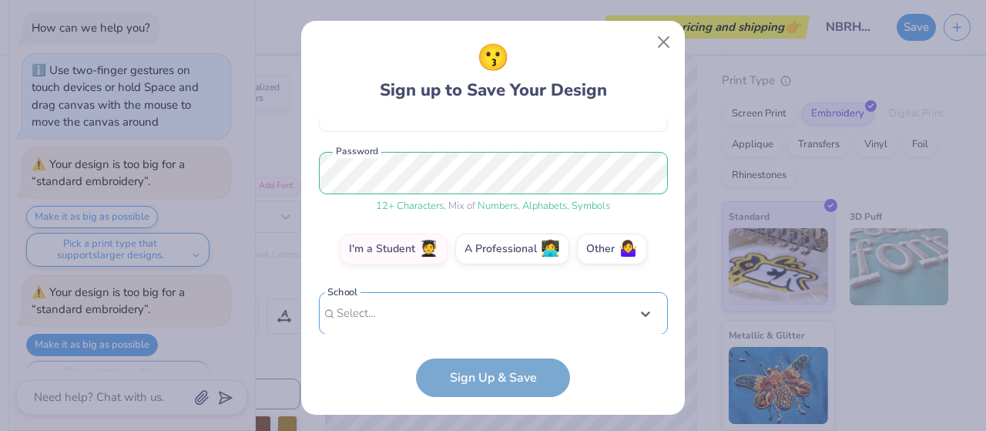
scroll to position [407, 0]
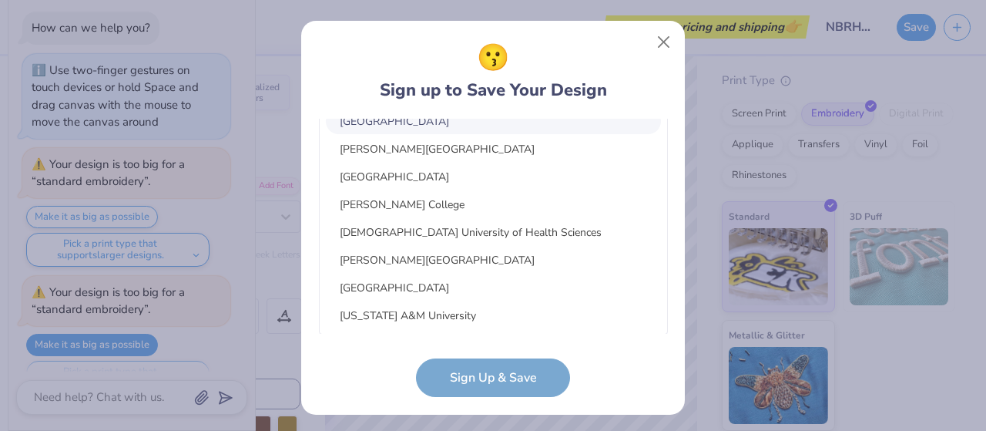
click at [421, 315] on div "option focused, 1 of 30. 30 results available. Use Up and Down to choose option…" at bounding box center [493, 193] width 349 height 281
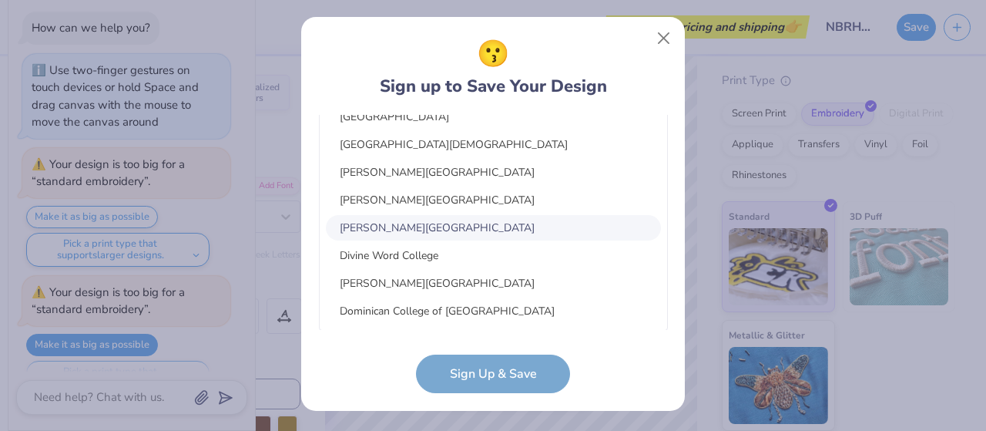
scroll to position [0, 0]
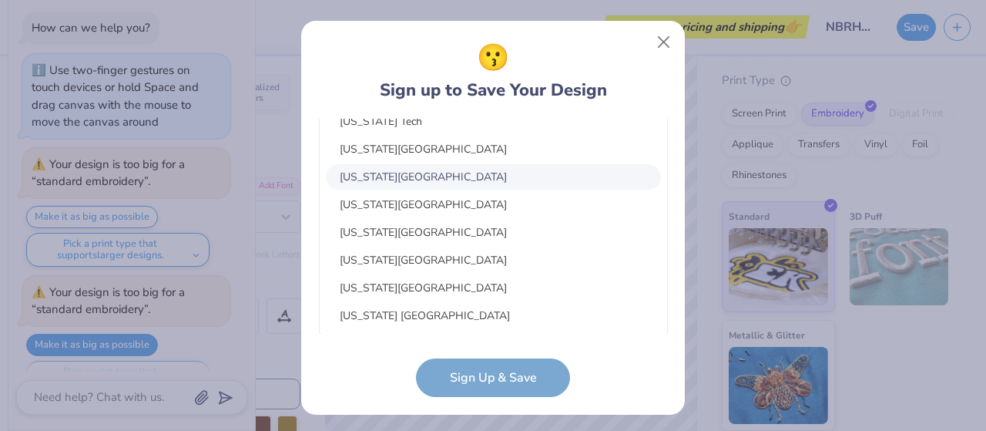
click at [418, 179] on div "[US_STATE][GEOGRAPHIC_DATA]" at bounding box center [493, 176] width 335 height 25
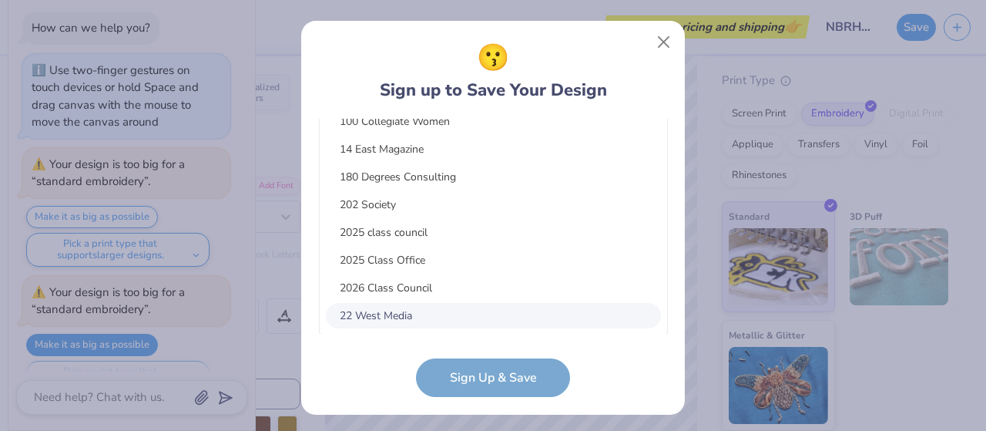
click at [412, 310] on div "option focused, 8 of 15. 15 results available. Use Up and Down to choose option…" at bounding box center [493, 194] width 349 height 281
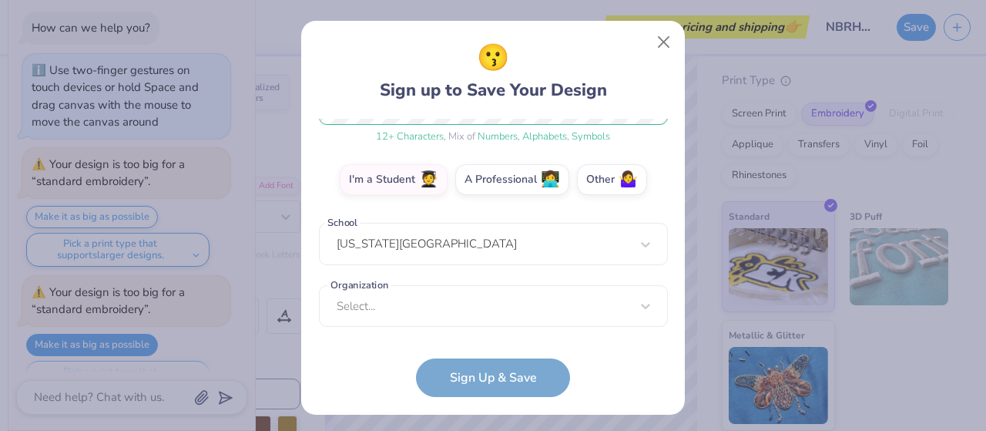
click at [335, 366] on form "[EMAIL_ADDRESS][DOMAIN_NAME] Email [PHONE_NUMBER] Phone [PERSON_NAME] Full Name…" at bounding box center [493, 258] width 349 height 279
click at [454, 390] on form "[EMAIL_ADDRESS][DOMAIN_NAME] Email [PHONE_NUMBER] Phone [PERSON_NAME] Full Name…" at bounding box center [493, 258] width 349 height 279
click at [548, 377] on form "[EMAIL_ADDRESS][DOMAIN_NAME] Email [PHONE_NUMBER] Phone [PERSON_NAME] Full Name…" at bounding box center [493, 258] width 349 height 279
click at [525, 379] on form "[EMAIL_ADDRESS][DOMAIN_NAME] Email [PHONE_NUMBER] Phone [PERSON_NAME] Full Name…" at bounding box center [493, 258] width 349 height 279
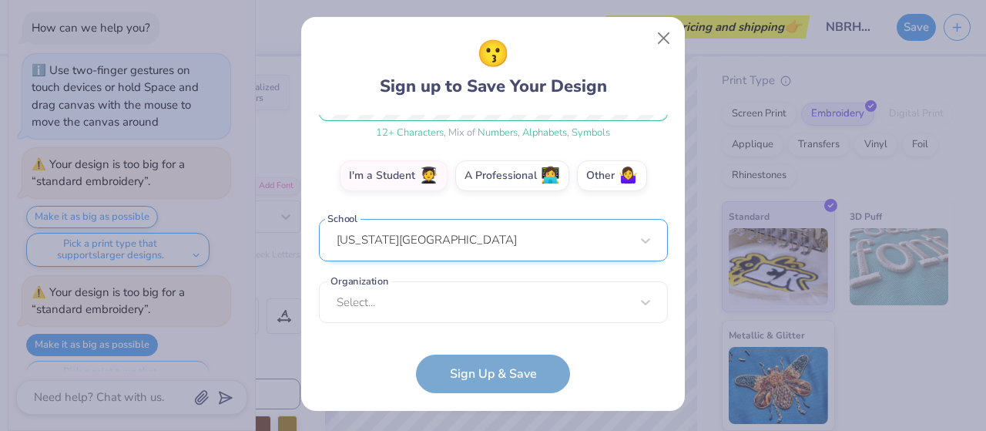
click at [478, 387] on form "[EMAIL_ADDRESS][DOMAIN_NAME] Email [PHONE_NUMBER] Phone [PERSON_NAME] Full Name…" at bounding box center [493, 254] width 349 height 279
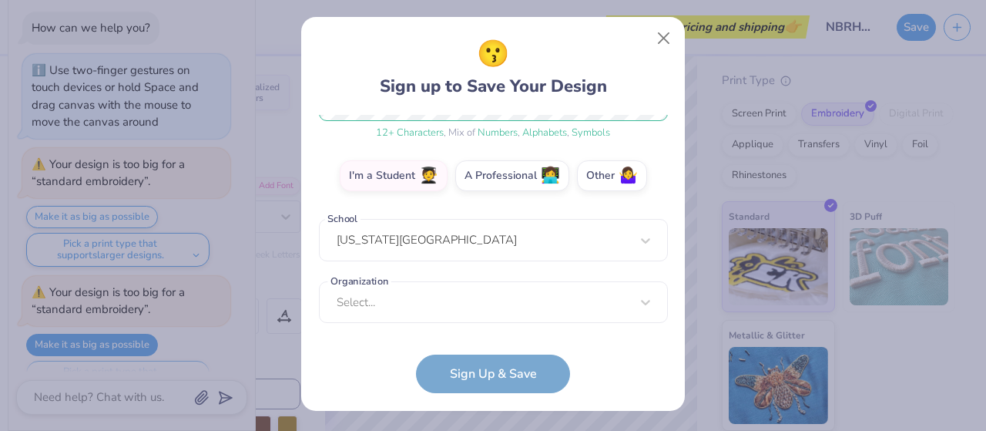
click at [475, 373] on form "[EMAIL_ADDRESS][DOMAIN_NAME] Email [PHONE_NUMBER] Phone [PERSON_NAME] Full Name…" at bounding box center [493, 254] width 349 height 279
click at [477, 371] on form "[EMAIL_ADDRESS][DOMAIN_NAME] Email [PHONE_NUMBER] Phone [PERSON_NAME] Full Name…" at bounding box center [493, 254] width 349 height 279
click at [625, 179] on span "🤷‍♀️" at bounding box center [628, 174] width 19 height 18
click at [498, 412] on input "Other 🤷‍♀️" at bounding box center [493, 417] width 10 height 10
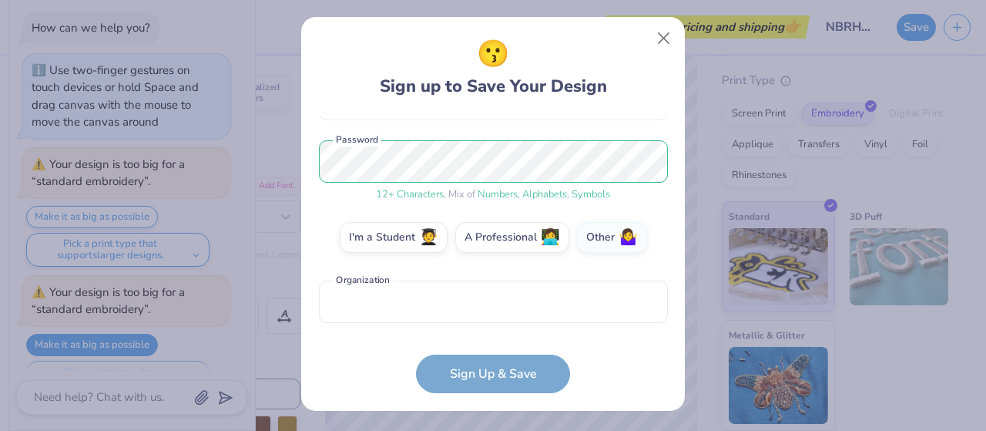
click at [518, 384] on form "[EMAIL_ADDRESS][DOMAIN_NAME] Email [PHONE_NUMBER] Phone [PERSON_NAME] Full Name…" at bounding box center [493, 254] width 349 height 279
click at [528, 374] on form "[EMAIL_ADDRESS][DOMAIN_NAME] Email [PHONE_NUMBER] Phone [PERSON_NAME] Full Name…" at bounding box center [493, 254] width 349 height 279
click at [535, 384] on form "[EMAIL_ADDRESS][DOMAIN_NAME] Email [PHONE_NUMBER] Phone [PERSON_NAME] Full Name…" at bounding box center [493, 254] width 349 height 279
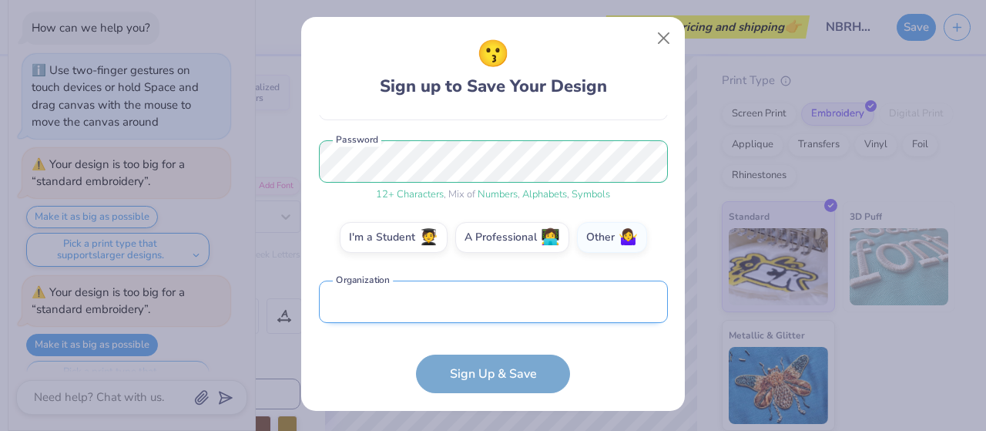
click at [555, 308] on input "text" at bounding box center [493, 301] width 349 height 42
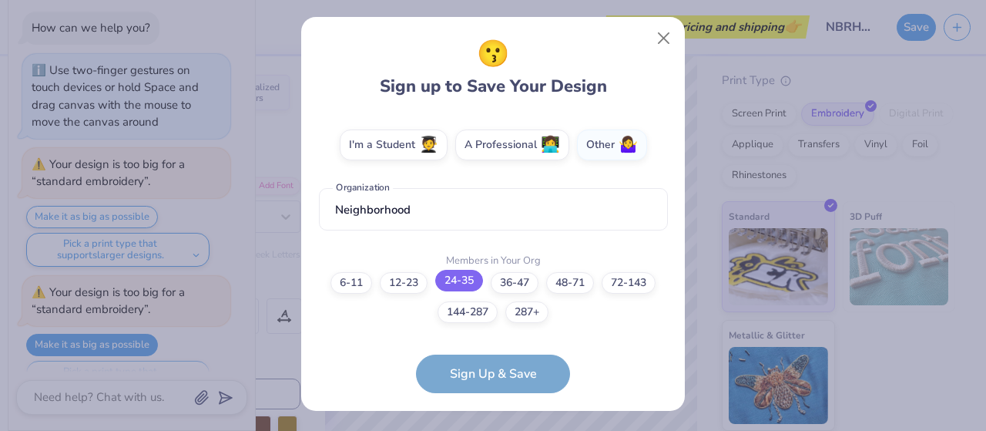
click at [454, 281] on label "24-35" at bounding box center [459, 281] width 48 height 22
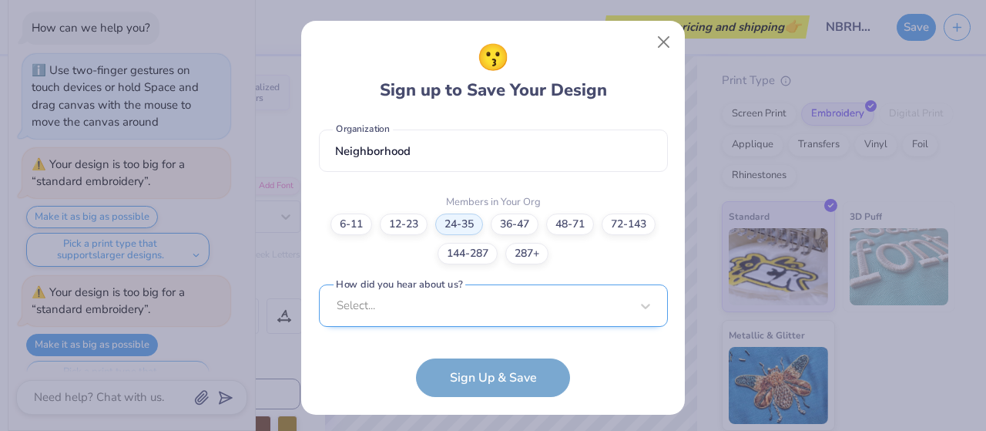
click at [410, 306] on div "Select..." at bounding box center [493, 305] width 349 height 42
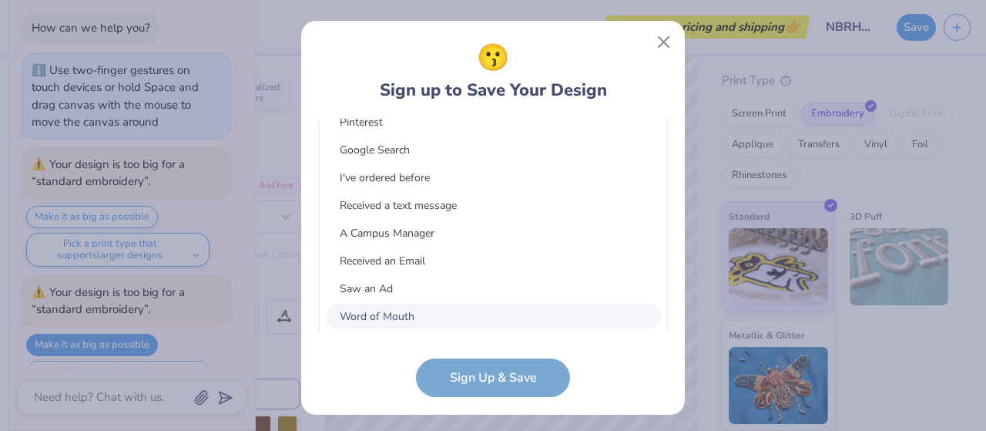
click at [399, 311] on div "Word of Mouth" at bounding box center [493, 315] width 335 height 25
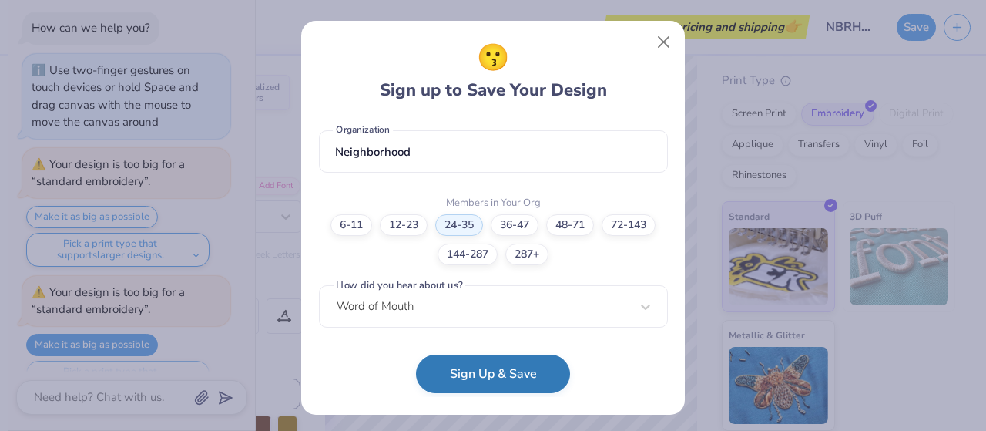
click at [457, 377] on button "Sign Up & Save" at bounding box center [493, 373] width 154 height 39
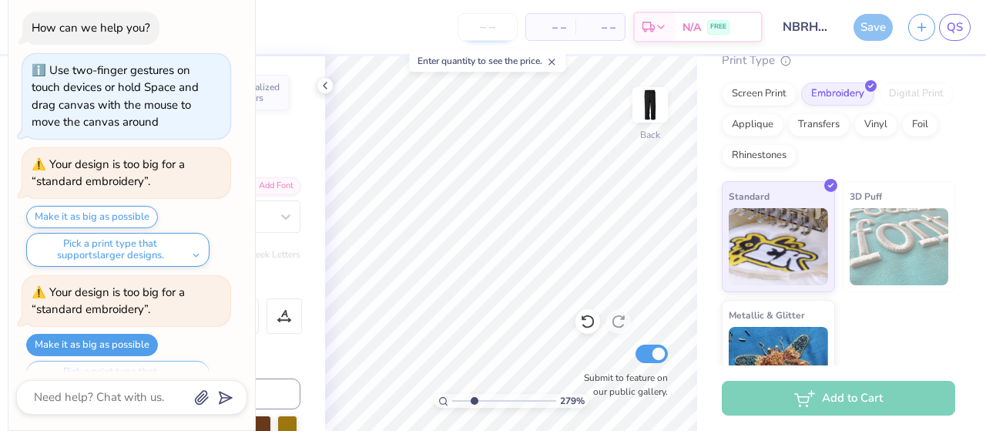
click at [491, 36] on input "number" at bounding box center [488, 27] width 60 height 28
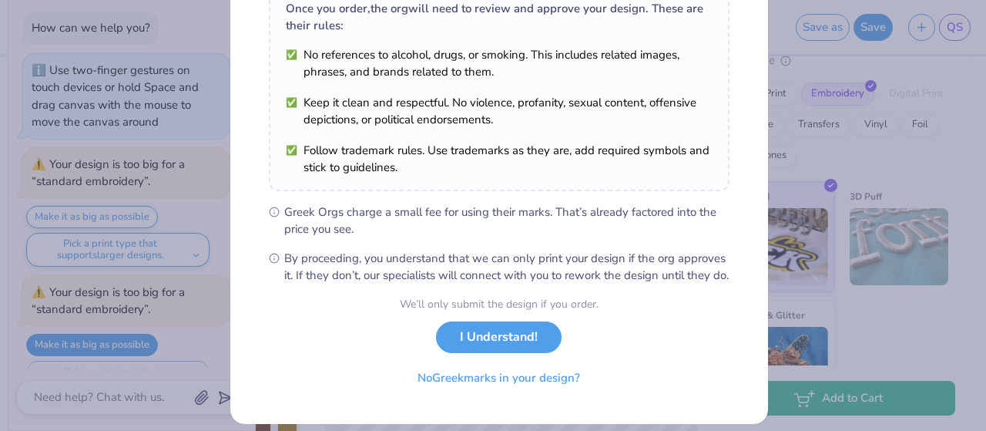
scroll to position [288, 0]
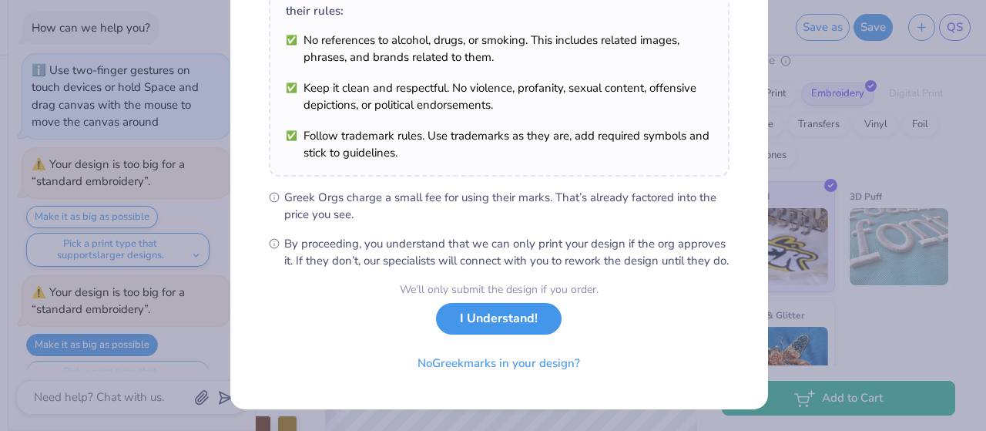
click at [502, 327] on button "I Understand!" at bounding box center [499, 319] width 126 height 32
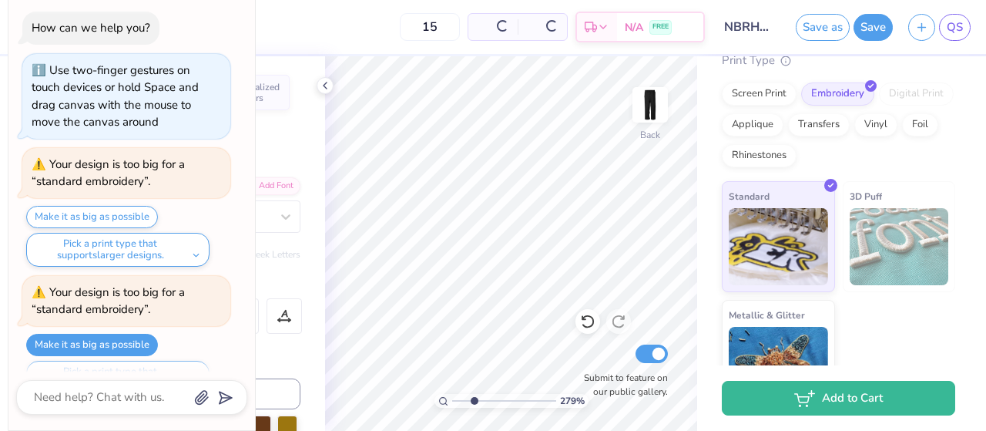
scroll to position [62, 0]
click at [741, 103] on div "Screen Print" at bounding box center [759, 91] width 75 height 23
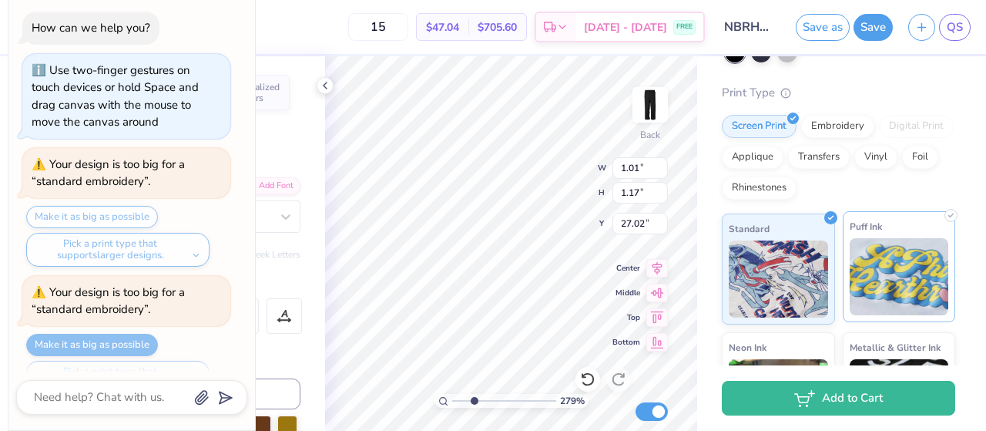
scroll to position [127, 0]
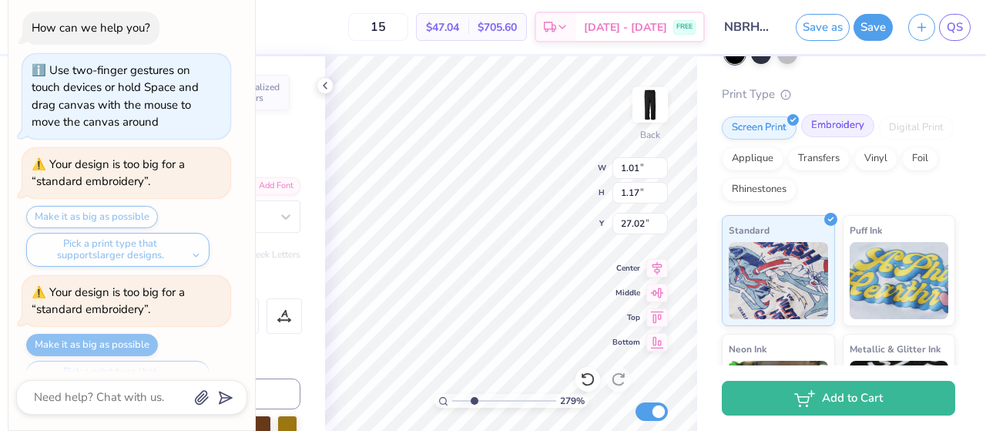
click at [825, 137] on div "Embroidery" at bounding box center [837, 125] width 73 height 23
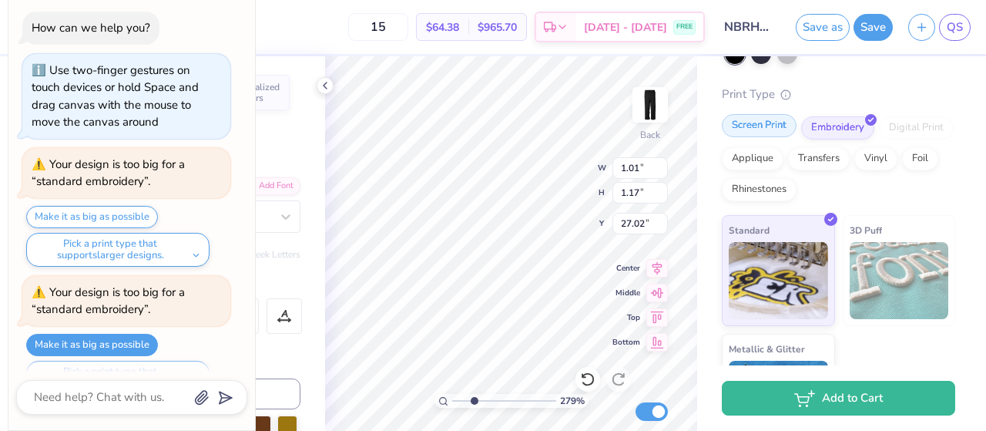
click at [739, 137] on div "Screen Print" at bounding box center [759, 125] width 75 height 23
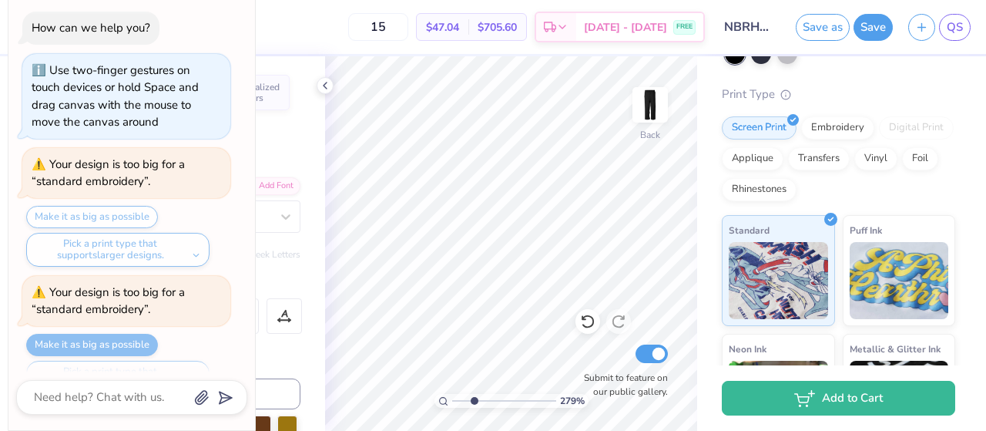
scroll to position [345, 0]
